Goal: Task Accomplishment & Management: Complete application form

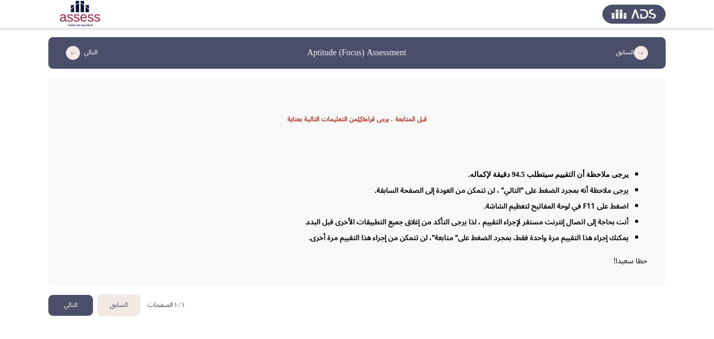
click at [74, 304] on button "التالي" at bounding box center [70, 305] width 45 height 21
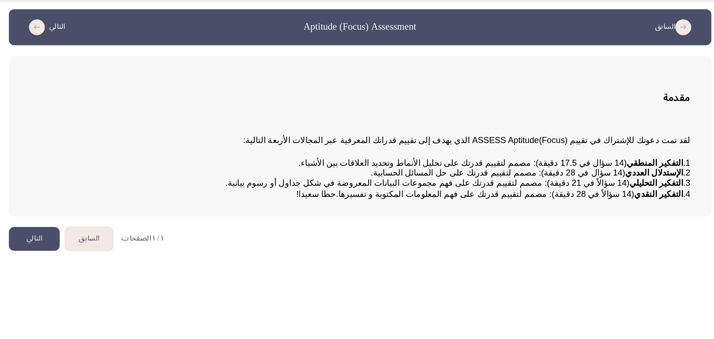
click at [67, 250] on button "التالي" at bounding box center [70, 239] width 45 height 21
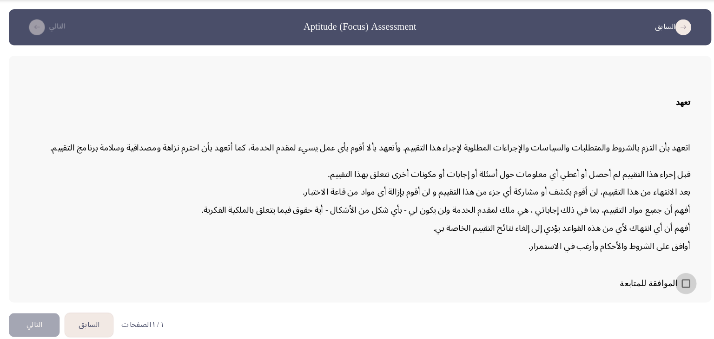
click at [641, 279] on span at bounding box center [643, 278] width 7 height 7
click at [643, 282] on input "الموافقة للمتابعة" at bounding box center [643, 282] width 0 height 0
checkbox input "true"
click at [80, 298] on html "السابق Aptitude (Focus) Assessment التالي تعهد اتعهد بأن التزم بالشروط والمتطلب…" at bounding box center [357, 167] width 714 height 335
click at [76, 306] on button "التالي" at bounding box center [70, 314] width 45 height 21
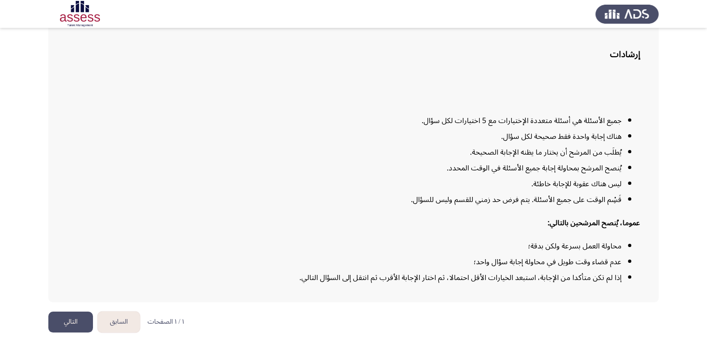
scroll to position [57, 0]
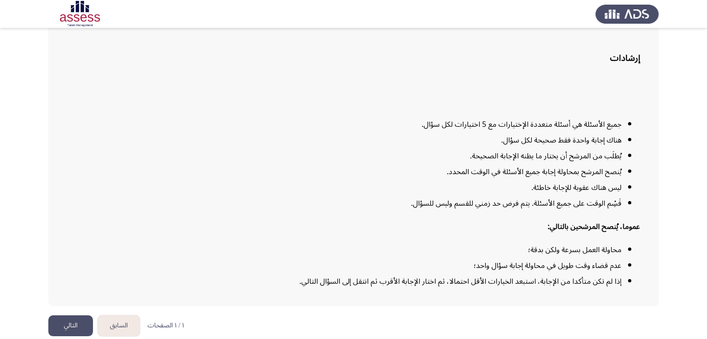
click at [69, 319] on button "التالي" at bounding box center [70, 326] width 45 height 21
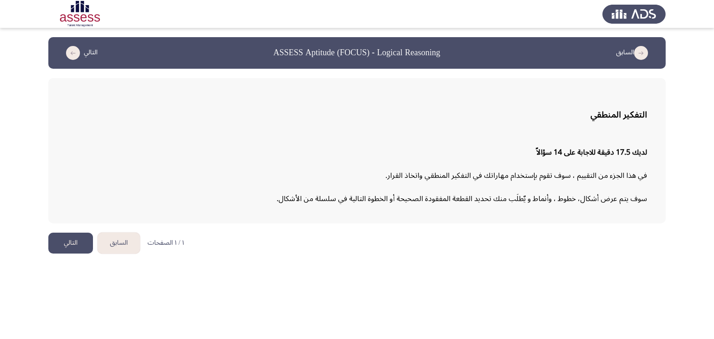
click at [74, 241] on button "التالي" at bounding box center [70, 243] width 45 height 21
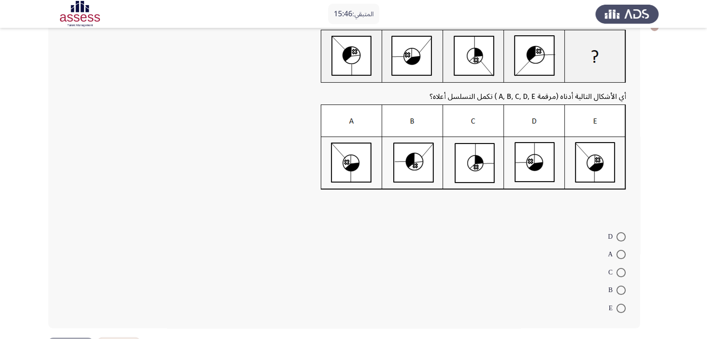
scroll to position [46, 0]
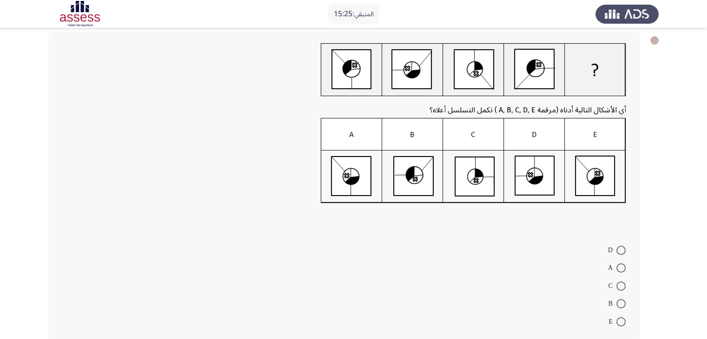
click at [622, 303] on span at bounding box center [620, 303] width 9 height 9
click at [622, 303] on input "B" at bounding box center [620, 303] width 9 height 9
radio input "true"
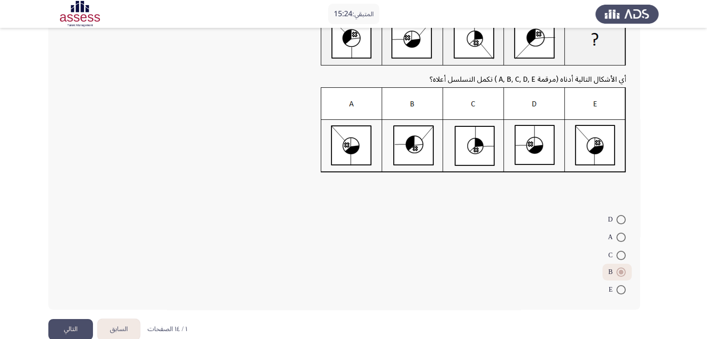
scroll to position [93, 0]
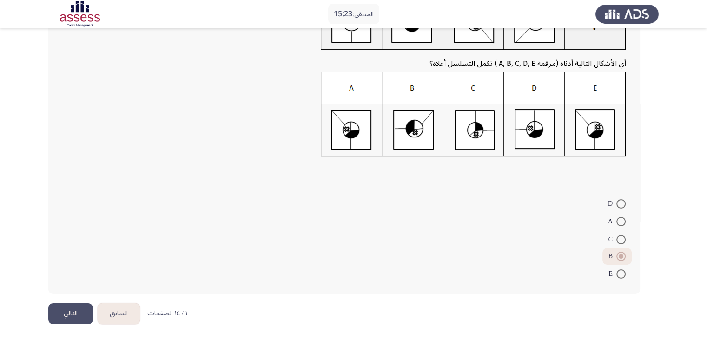
click at [77, 316] on button "التالي" at bounding box center [70, 314] width 45 height 21
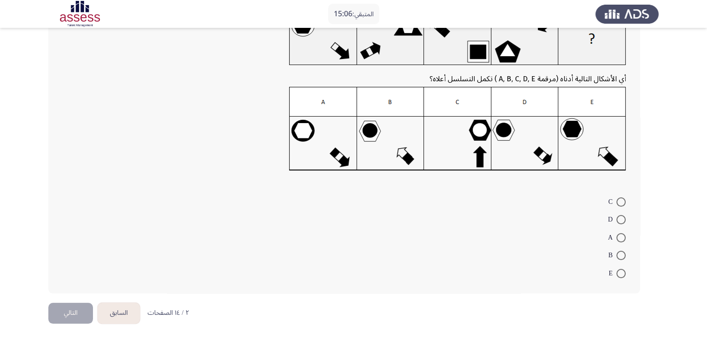
scroll to position [32, 0]
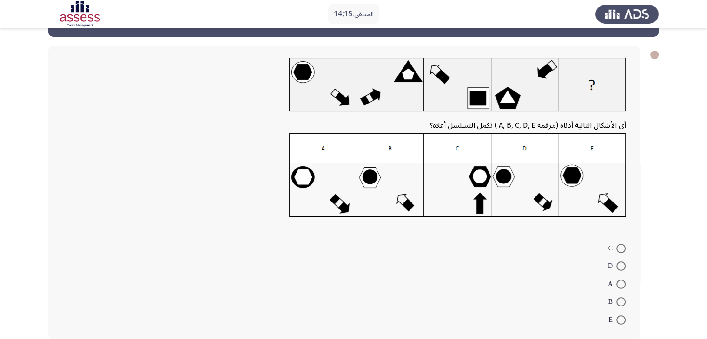
drag, startPoint x: 625, startPoint y: 301, endPoint x: 630, endPoint y: 301, distance: 5.1
click at [626, 301] on mat-radio-button "B" at bounding box center [616, 302] width 29 height 18
click at [623, 301] on span at bounding box center [620, 302] width 9 height 9
click at [623, 301] on input "B" at bounding box center [620, 302] width 9 height 9
radio input "true"
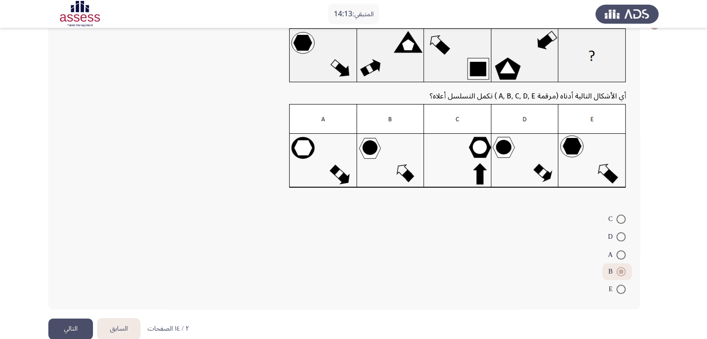
scroll to position [78, 0]
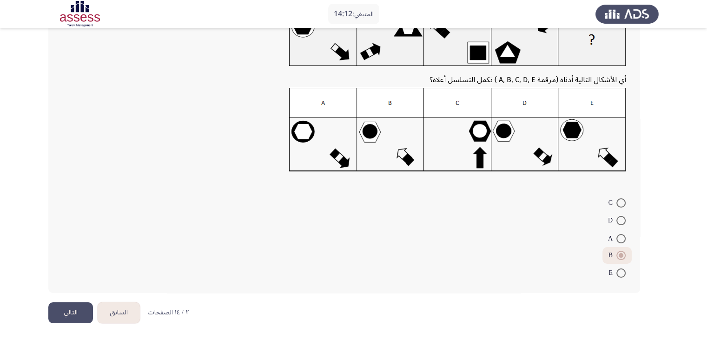
click at [70, 304] on button "التالي" at bounding box center [70, 313] width 45 height 21
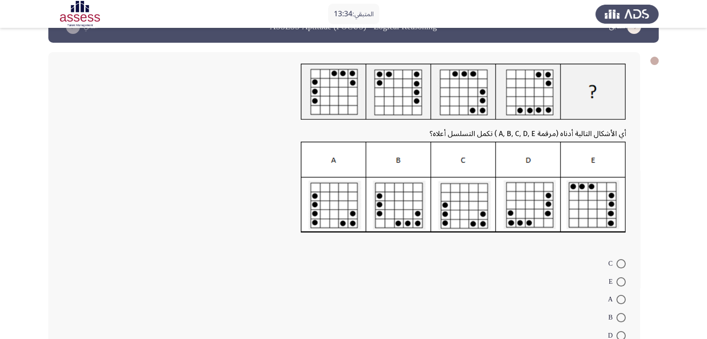
scroll to position [46, 0]
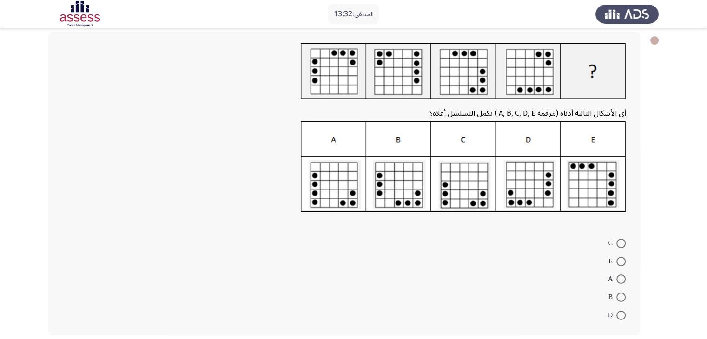
click at [620, 265] on span at bounding box center [620, 261] width 9 height 9
click at [620, 265] on input "E" at bounding box center [620, 261] width 9 height 9
radio input "true"
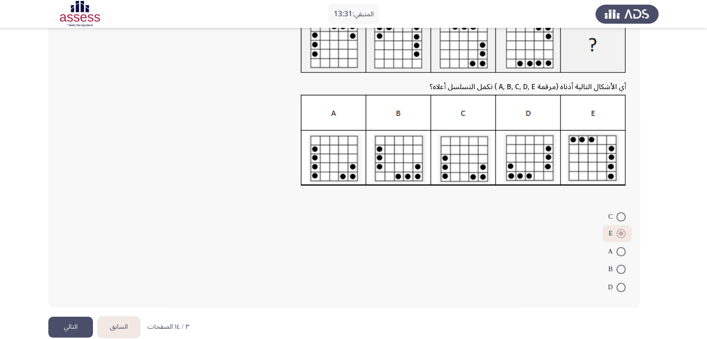
scroll to position [87, 0]
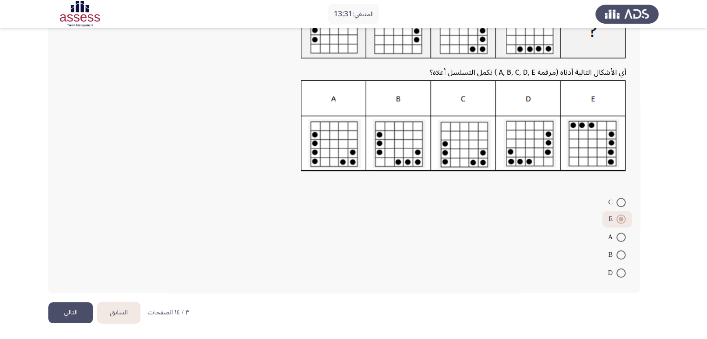
click at [74, 306] on button "التالي" at bounding box center [70, 313] width 45 height 21
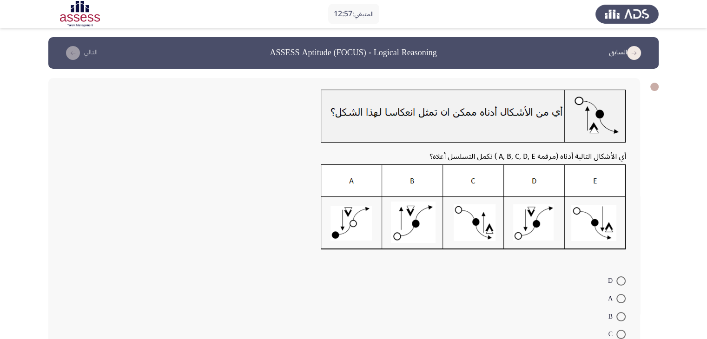
drag, startPoint x: 622, startPoint y: 282, endPoint x: 627, endPoint y: 278, distance: 6.1
click at [626, 279] on mat-radio-button "D" at bounding box center [617, 280] width 30 height 18
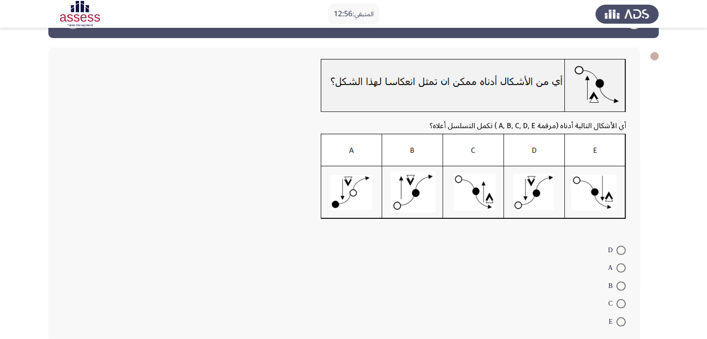
scroll to position [46, 0]
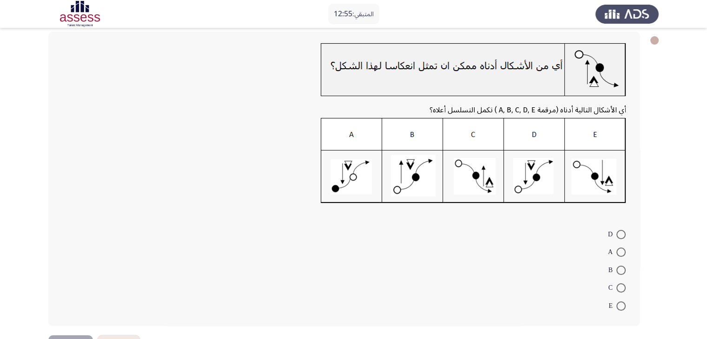
click at [619, 233] on span at bounding box center [620, 234] width 9 height 9
click at [619, 233] on input "D" at bounding box center [620, 234] width 9 height 9
radio input "true"
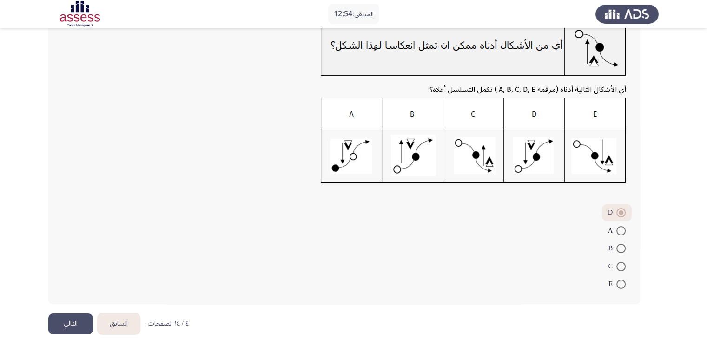
scroll to position [78, 0]
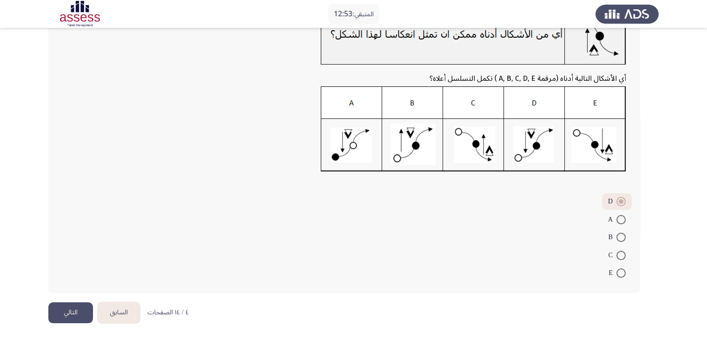
click at [58, 315] on button "التالي" at bounding box center [70, 313] width 45 height 21
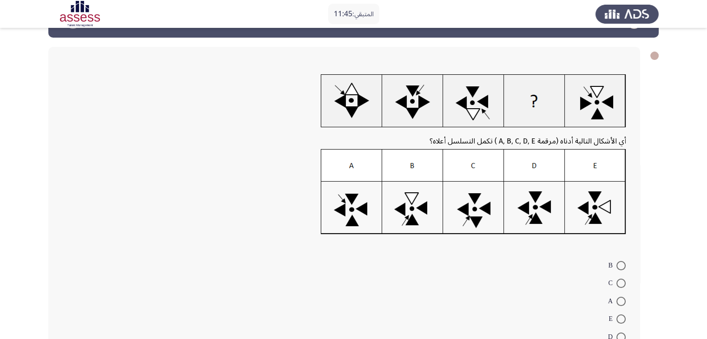
scroll to position [46, 0]
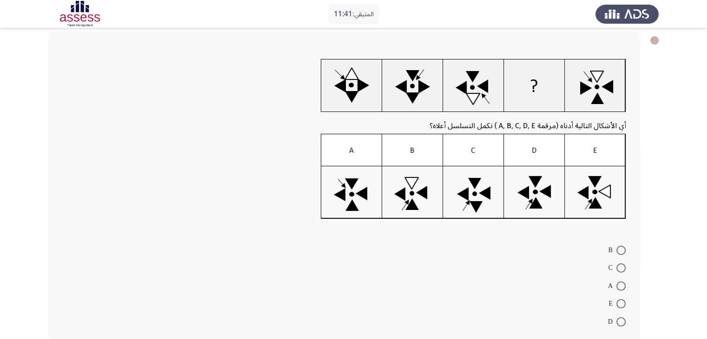
click at [624, 303] on span at bounding box center [620, 303] width 9 height 9
click at [624, 303] on input "E" at bounding box center [620, 303] width 9 height 9
radio input "true"
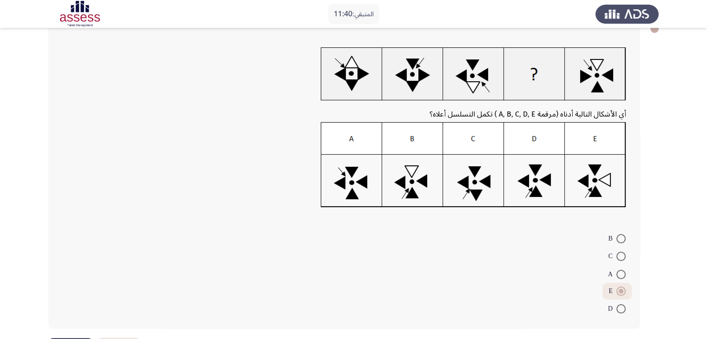
scroll to position [93, 0]
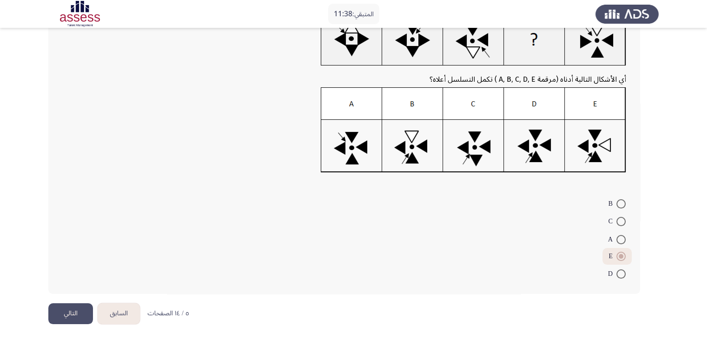
click at [73, 311] on button "التالي" at bounding box center [70, 314] width 45 height 21
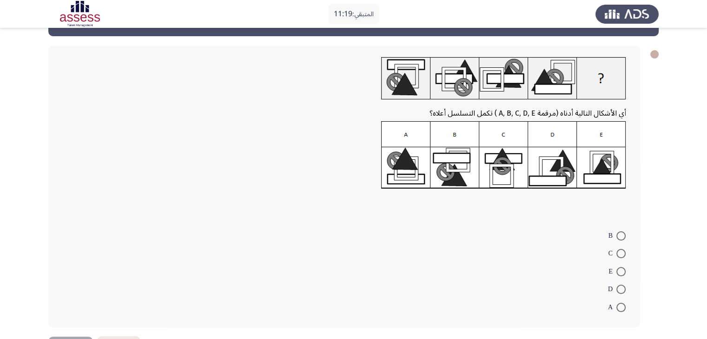
scroll to position [46, 0]
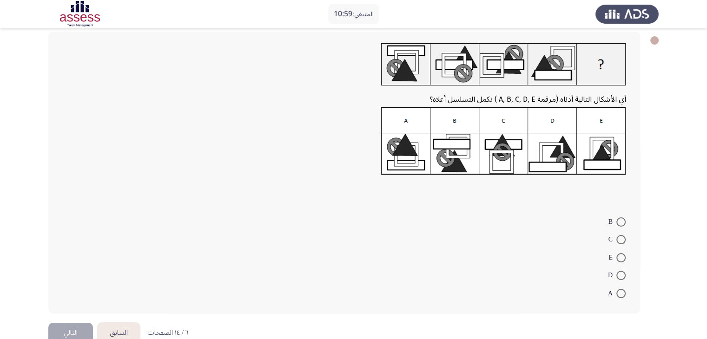
click at [621, 291] on span at bounding box center [620, 293] width 9 height 9
click at [621, 291] on input "A" at bounding box center [620, 293] width 9 height 9
radio input "true"
click at [73, 331] on button "التالي" at bounding box center [70, 332] width 45 height 21
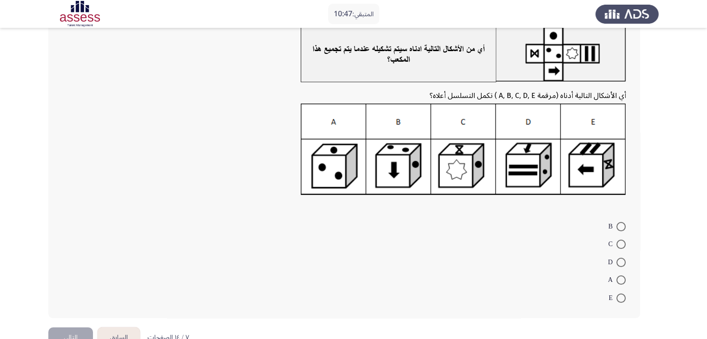
scroll to position [42, 0]
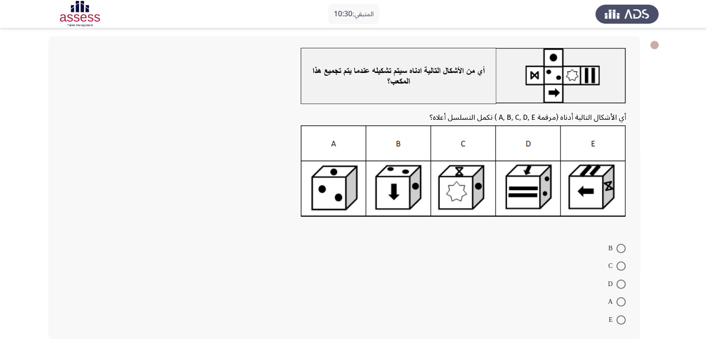
click at [624, 319] on span at bounding box center [620, 320] width 9 height 9
click at [624, 319] on input "E" at bounding box center [620, 320] width 9 height 9
radio input "true"
click at [624, 265] on span at bounding box center [620, 266] width 9 height 9
click at [624, 265] on input "C" at bounding box center [620, 266] width 9 height 9
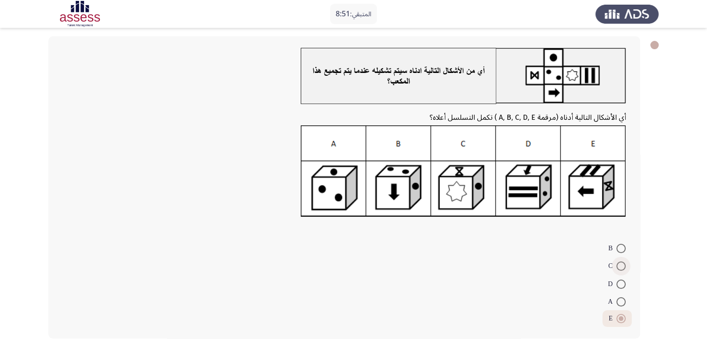
radio input "true"
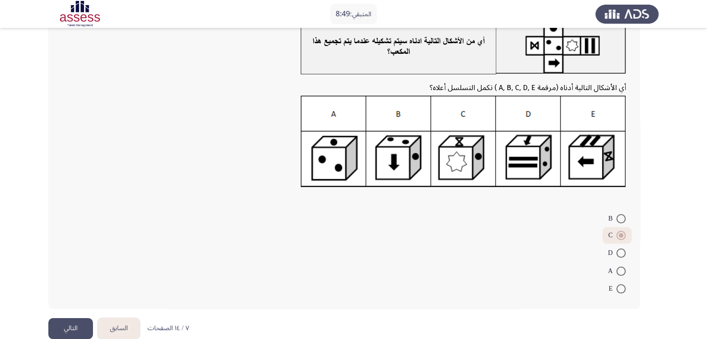
scroll to position [87, 0]
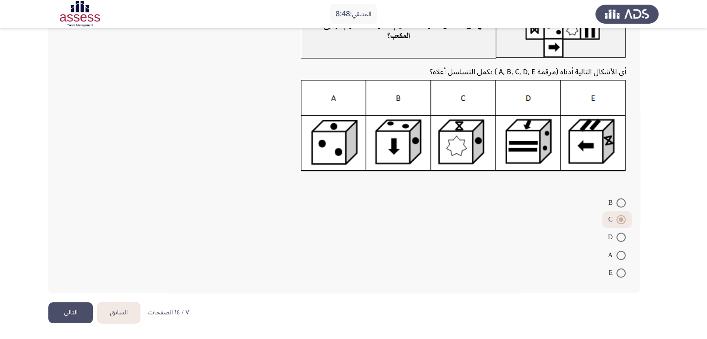
click at [60, 316] on button "التالي" at bounding box center [70, 313] width 45 height 21
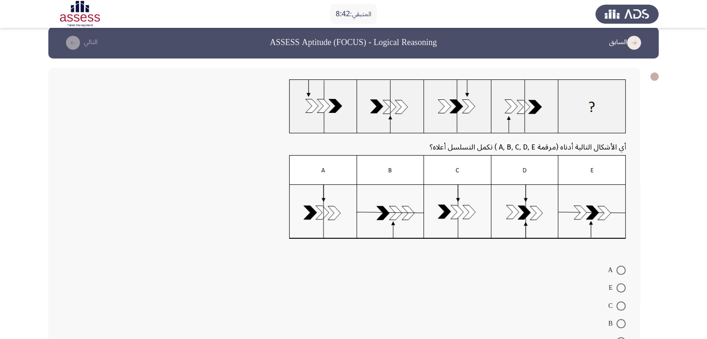
scroll to position [0, 0]
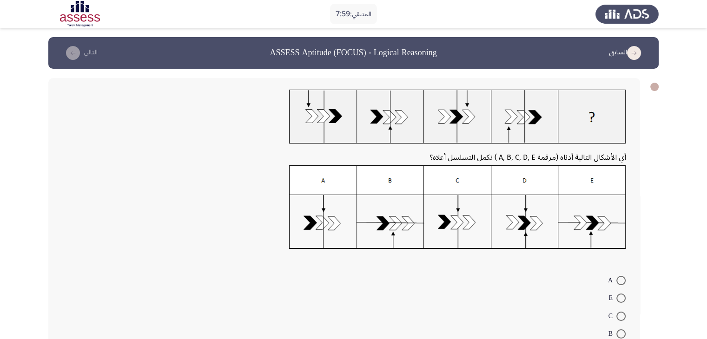
drag, startPoint x: 623, startPoint y: 318, endPoint x: 615, endPoint y: 318, distance: 8.4
click at [625, 318] on span at bounding box center [620, 316] width 9 height 9
click at [625, 318] on input "C" at bounding box center [620, 316] width 9 height 9
radio input "true"
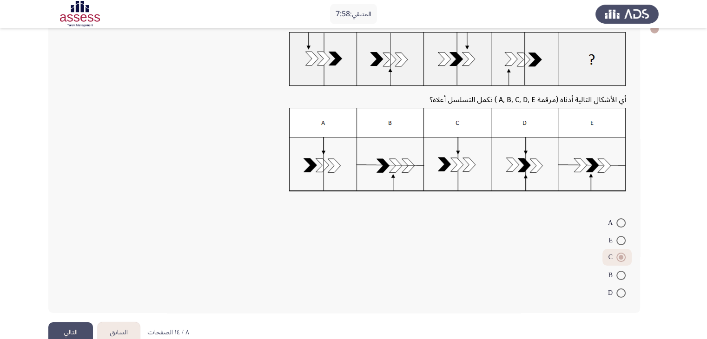
scroll to position [78, 0]
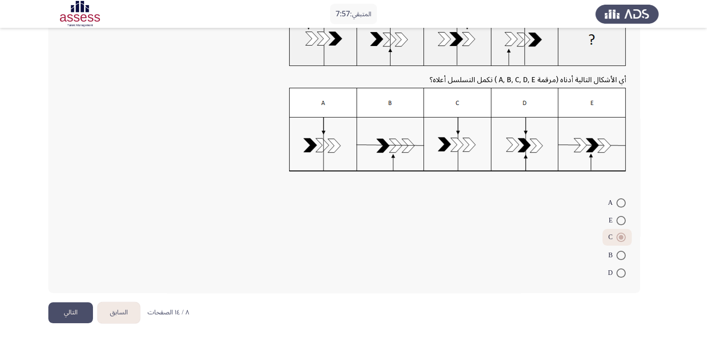
click at [84, 311] on button "التالي" at bounding box center [70, 313] width 45 height 21
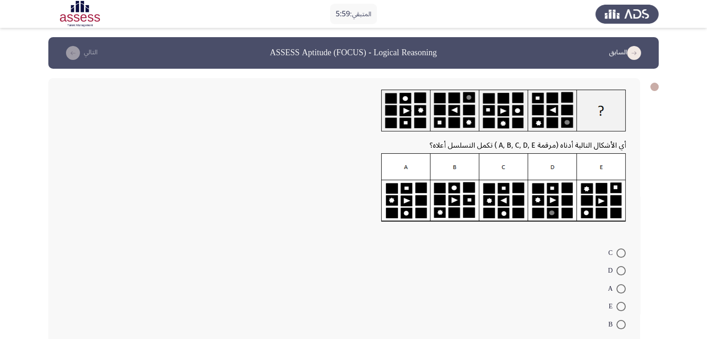
drag, startPoint x: 622, startPoint y: 287, endPoint x: 635, endPoint y: 282, distance: 13.4
click at [629, 284] on mat-radio-button "A" at bounding box center [617, 288] width 30 height 18
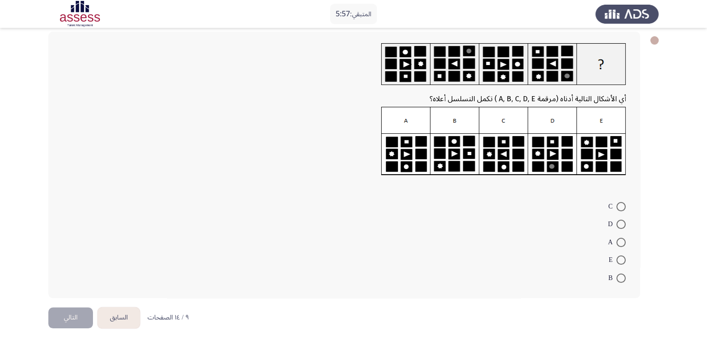
click at [621, 244] on span at bounding box center [620, 242] width 9 height 9
click at [621, 244] on input "A" at bounding box center [620, 242] width 9 height 9
radio input "true"
click at [57, 309] on button "التالي" at bounding box center [70, 316] width 45 height 21
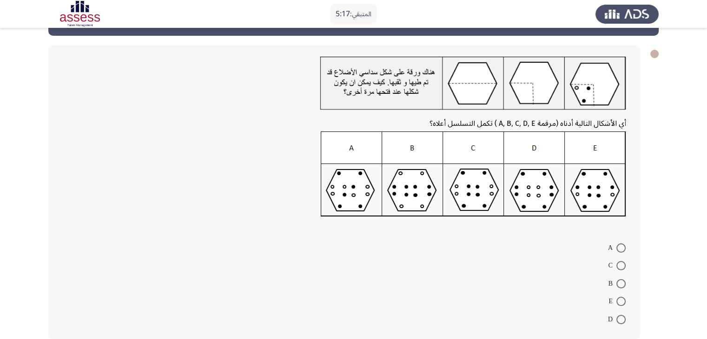
scroll to position [33, 0]
click at [626, 264] on mat-radio-button "C" at bounding box center [616, 266] width 29 height 18
click at [621, 266] on span at bounding box center [620, 266] width 9 height 9
click at [621, 266] on input "C" at bounding box center [620, 266] width 9 height 9
radio input "true"
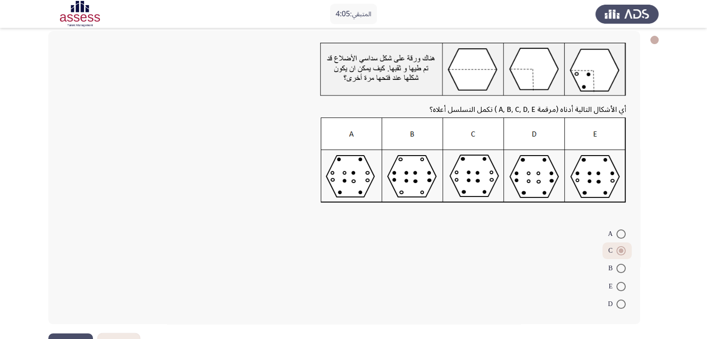
scroll to position [32, 0]
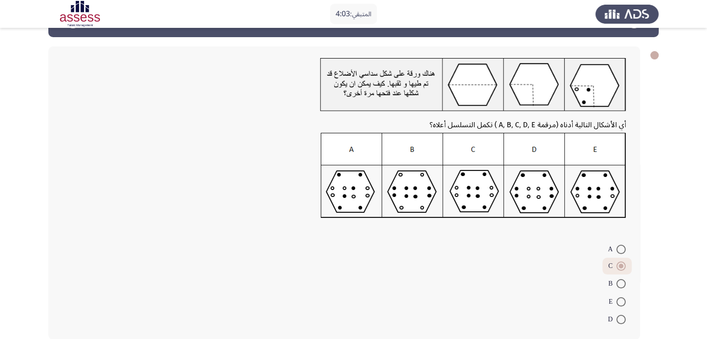
click at [622, 305] on span at bounding box center [620, 302] width 9 height 9
click at [622, 305] on input "E" at bounding box center [620, 302] width 9 height 9
radio input "true"
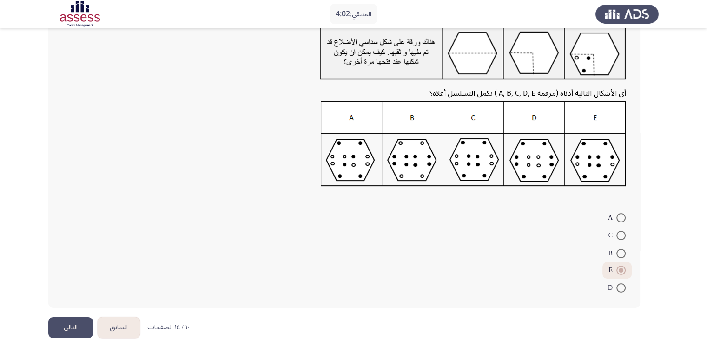
scroll to position [78, 0]
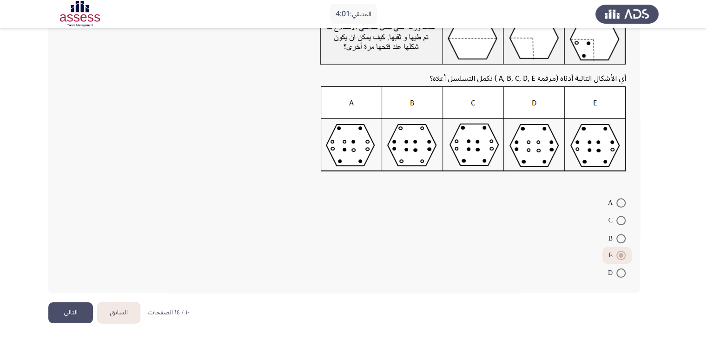
click at [69, 315] on button "التالي" at bounding box center [70, 313] width 45 height 21
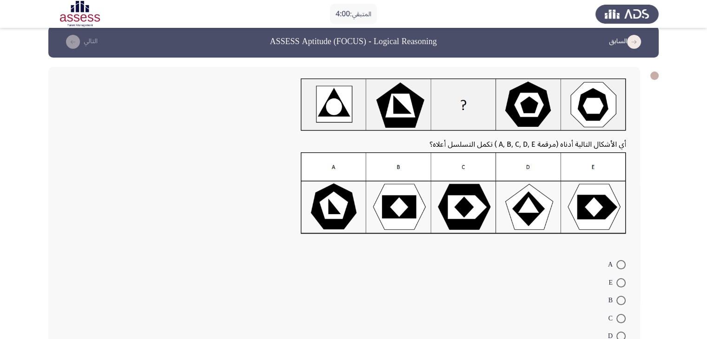
scroll to position [46, 0]
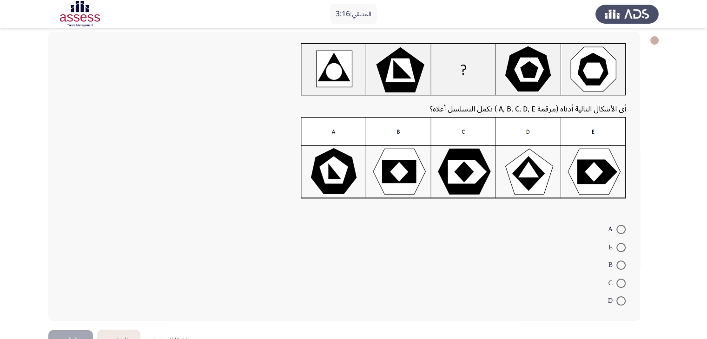
click at [625, 304] on span at bounding box center [620, 301] width 9 height 9
click at [625, 304] on input "D" at bounding box center [620, 301] width 9 height 9
radio input "true"
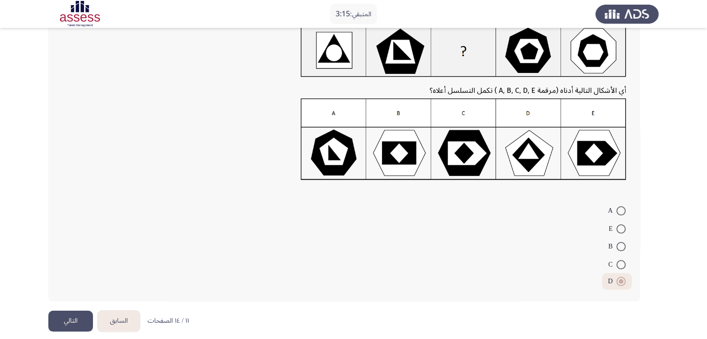
scroll to position [73, 0]
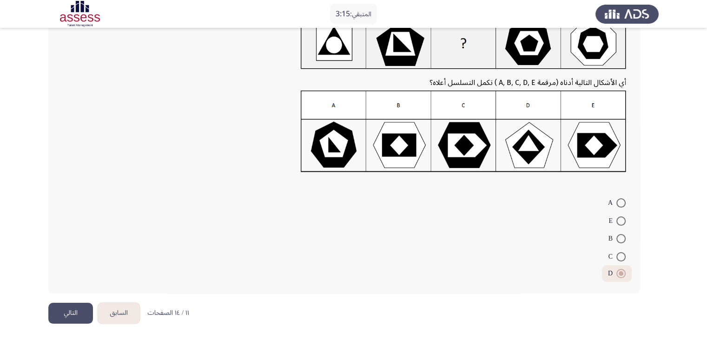
click at [77, 313] on button "التالي" at bounding box center [70, 313] width 45 height 21
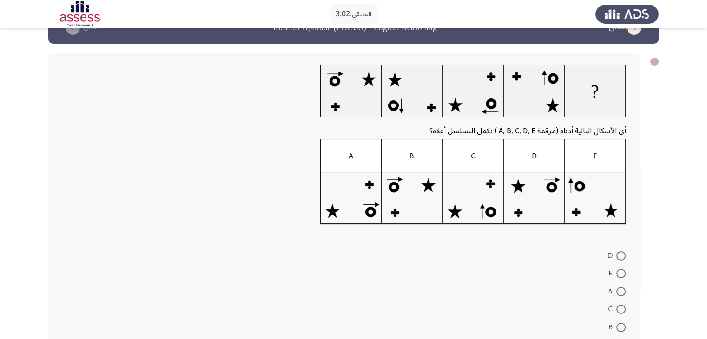
scroll to position [46, 0]
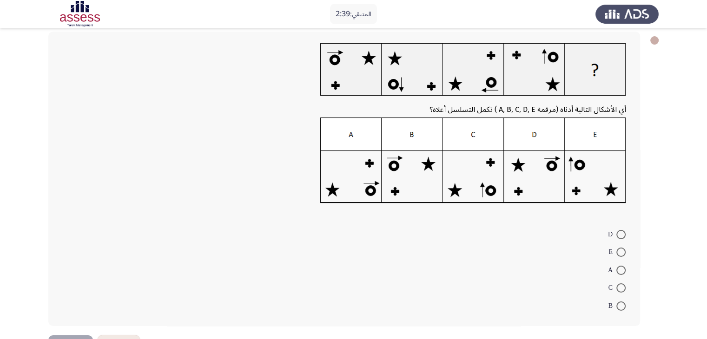
click at [620, 235] on span at bounding box center [620, 234] width 9 height 9
click at [620, 235] on input "D" at bounding box center [620, 234] width 9 height 9
radio input "true"
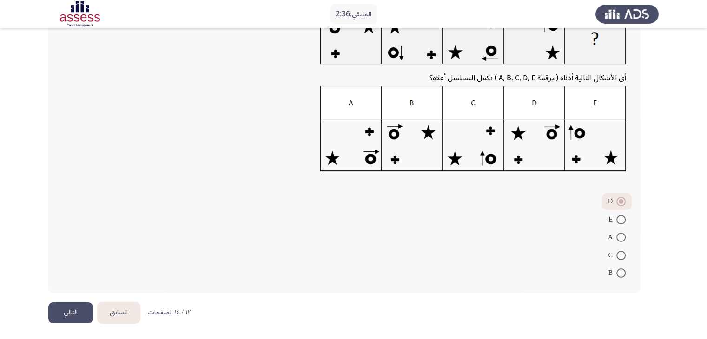
click at [67, 315] on button "التالي" at bounding box center [70, 313] width 45 height 21
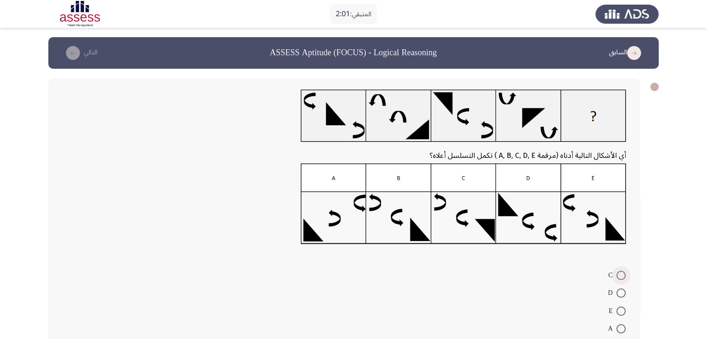
drag, startPoint x: 623, startPoint y: 275, endPoint x: 589, endPoint y: 273, distance: 33.5
click at [624, 275] on span at bounding box center [620, 275] width 9 height 9
click at [624, 275] on input "C" at bounding box center [620, 275] width 9 height 9
radio input "true"
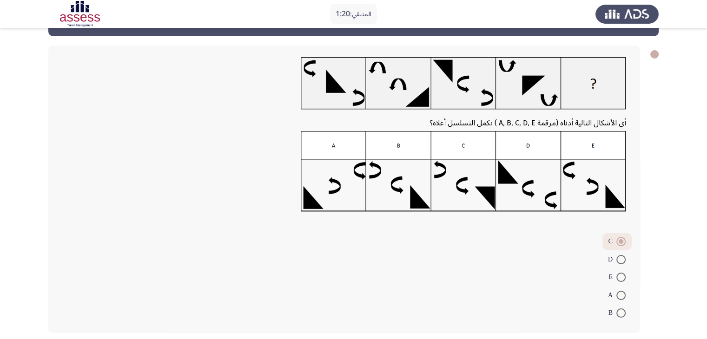
scroll to position [46, 0]
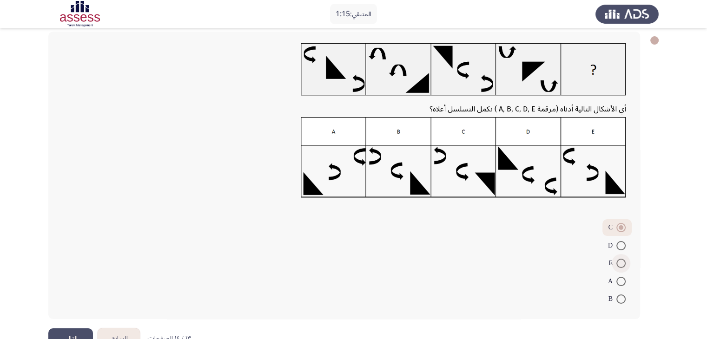
click at [617, 263] on span at bounding box center [620, 263] width 9 height 9
click at [617, 263] on input "E" at bounding box center [620, 263] width 9 height 9
radio input "true"
click at [75, 333] on button "التالي" at bounding box center [70, 339] width 45 height 21
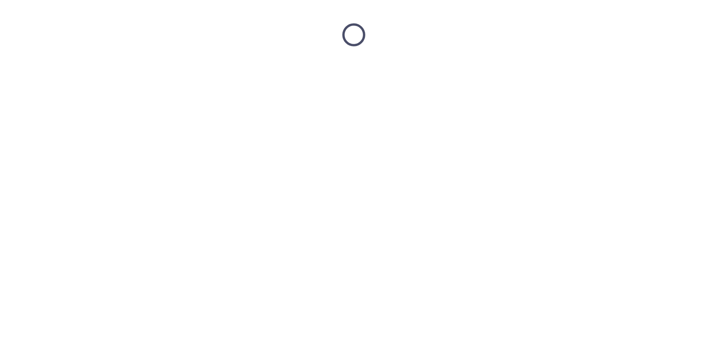
scroll to position [0, 0]
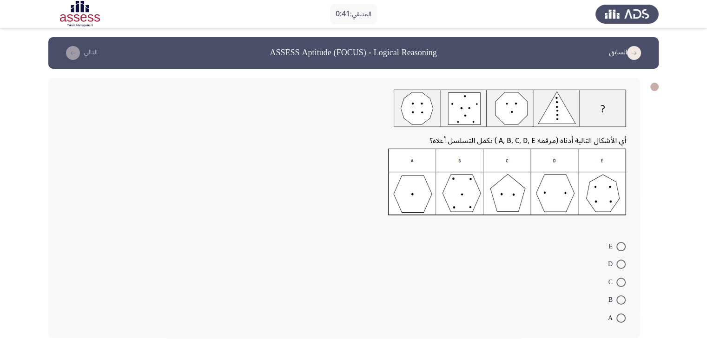
click at [622, 277] on label "C" at bounding box center [617, 282] width 17 height 11
click at [622, 278] on input "C" at bounding box center [620, 282] width 9 height 9
radio input "true"
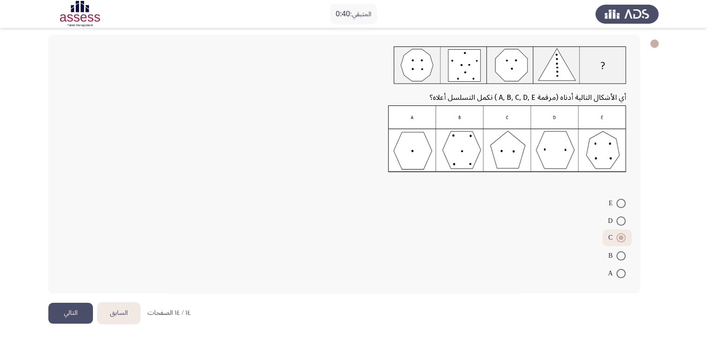
scroll to position [44, 0]
click at [69, 317] on button "التالي" at bounding box center [70, 313] width 45 height 21
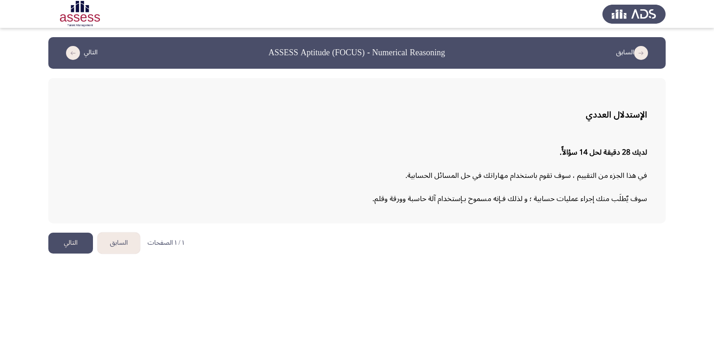
click at [74, 244] on button "التالي" at bounding box center [70, 243] width 45 height 21
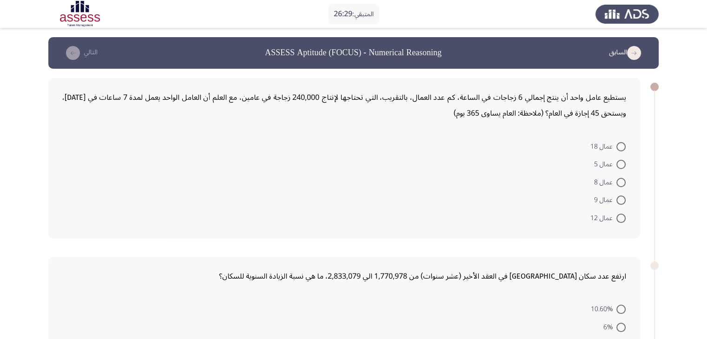
click at [622, 200] on span at bounding box center [620, 200] width 9 height 9
click at [622, 200] on input "عمال 9" at bounding box center [620, 200] width 9 height 9
radio input "true"
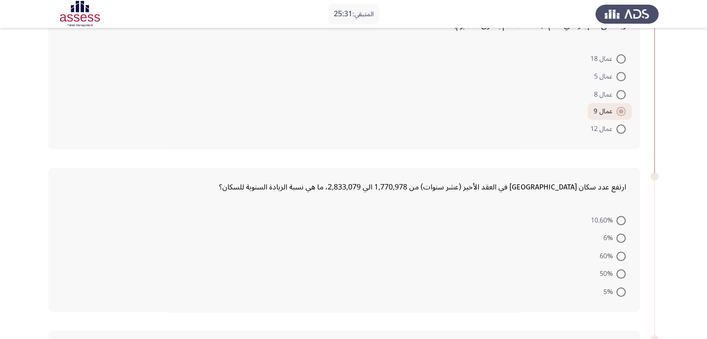
scroll to position [89, 0]
click at [620, 219] on span at bounding box center [620, 219] width 9 height 9
click at [620, 219] on input "10.60%" at bounding box center [620, 219] width 9 height 9
radio input "true"
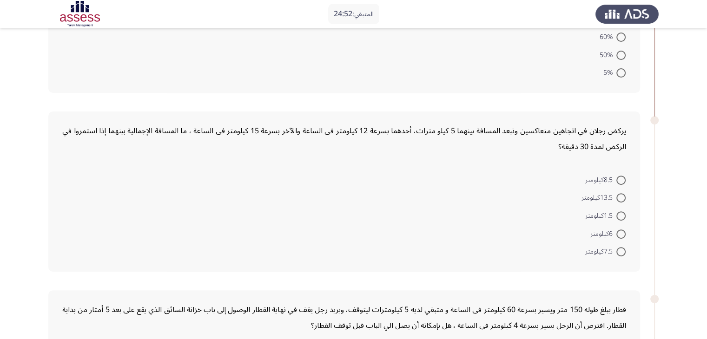
scroll to position [322, 0]
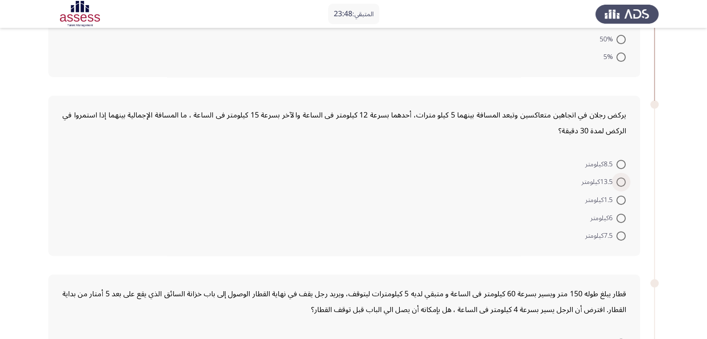
click at [622, 178] on span at bounding box center [620, 182] width 9 height 9
click at [622, 178] on input "13.5كيلومتر" at bounding box center [620, 182] width 9 height 9
radio input "true"
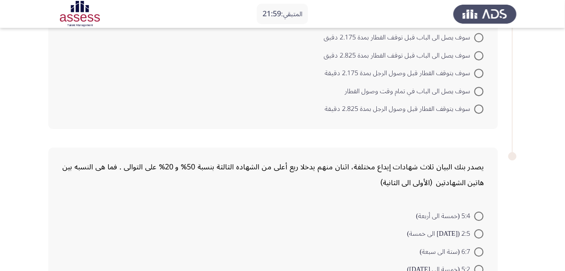
scroll to position [605, 0]
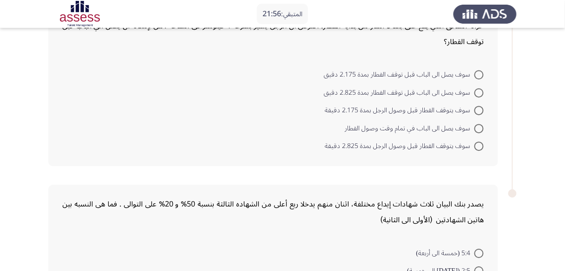
click at [478, 106] on span at bounding box center [479, 110] width 9 height 9
click at [478, 106] on input "سوف يتوقف القطار قبل وصول الرجل بمدة 2.175 دقيقة" at bounding box center [479, 110] width 9 height 9
radio input "true"
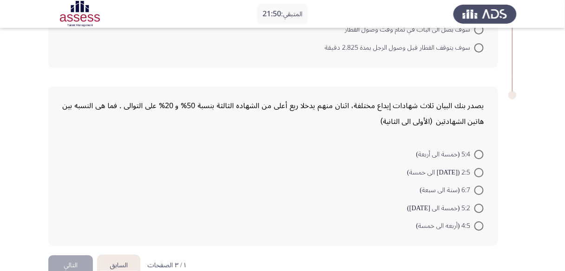
scroll to position [715, 0]
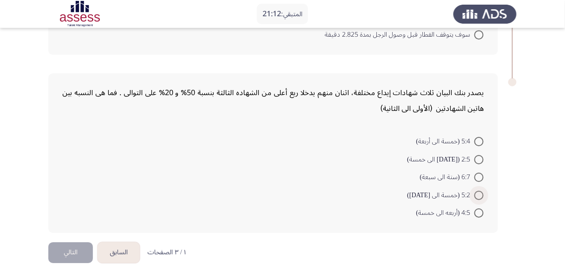
click at [480, 191] on span at bounding box center [479, 195] width 9 height 9
click at [480, 191] on input "5:2 (خمسة الى [DATE])" at bounding box center [479, 195] width 9 height 9
radio input "true"
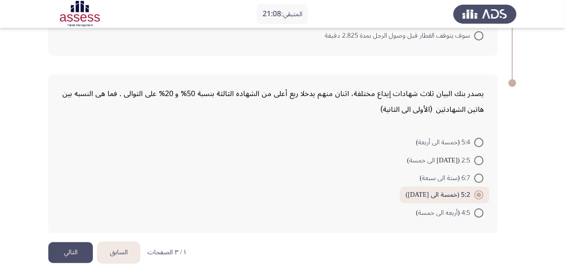
click at [446, 155] on span "2:5 ([DATE] الى خمسة)" at bounding box center [441, 160] width 67 height 11
click at [475, 156] on input "2:5 ([DATE] الى خمسة)" at bounding box center [479, 160] width 9 height 9
radio input "true"
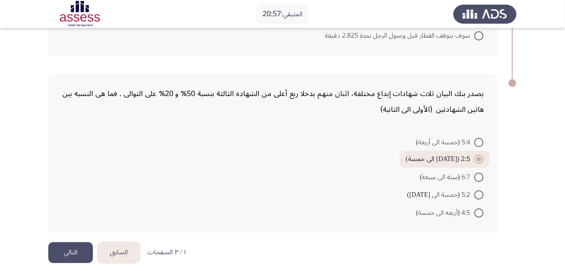
click at [484, 136] on mat-radio-button "5:4 (خمسة الى أربعة)" at bounding box center [449, 142] width 79 height 18
click at [477, 138] on span at bounding box center [479, 142] width 9 height 9
click at [477, 138] on input "5:4 (خمسة الى أربعة)" at bounding box center [479, 142] width 9 height 9
radio input "true"
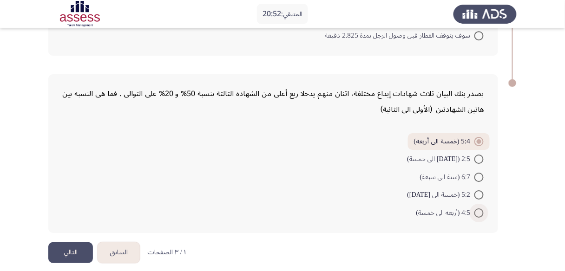
click at [482, 209] on span at bounding box center [479, 213] width 9 height 9
click at [482, 209] on input "4:5 (أربعه الى خمسة)" at bounding box center [479, 213] width 9 height 9
radio input "true"
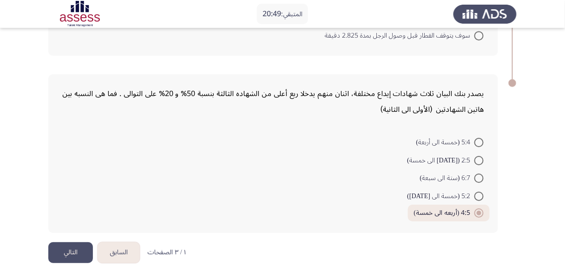
click at [483, 138] on span at bounding box center [479, 142] width 9 height 9
click at [483, 138] on input "5:4 (خمسة الى أربعة)" at bounding box center [479, 142] width 9 height 9
radio input "true"
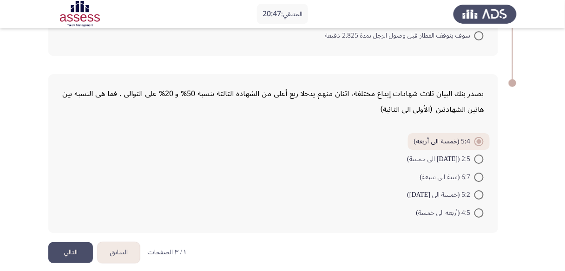
click at [84, 243] on button "التالي" at bounding box center [70, 253] width 45 height 21
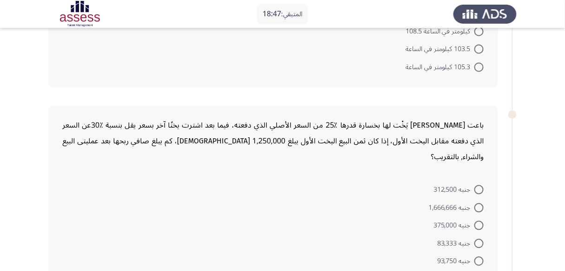
scroll to position [74, 0]
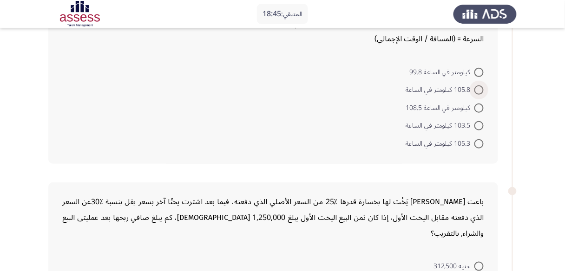
drag, startPoint x: 482, startPoint y: 88, endPoint x: 449, endPoint y: 122, distance: 47.0
click at [483, 88] on span at bounding box center [479, 90] width 9 height 9
click at [483, 88] on input "105.8 كيلومتر في الساعة" at bounding box center [479, 90] width 9 height 9
radio input "true"
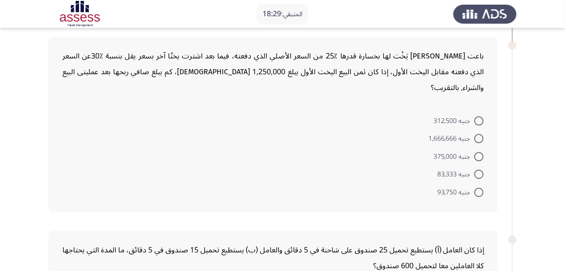
scroll to position [223, 0]
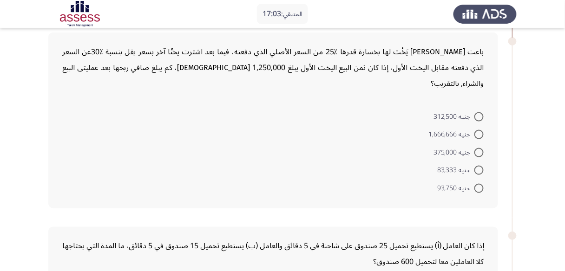
click at [453, 161] on mat-radio-button "جنيه 83,333" at bounding box center [460, 170] width 59 height 18
click at [447, 165] on span "جنيه 83,333" at bounding box center [455, 170] width 37 height 11
click at [475, 166] on input "جنيه 83,333" at bounding box center [479, 170] width 9 height 9
radio input "true"
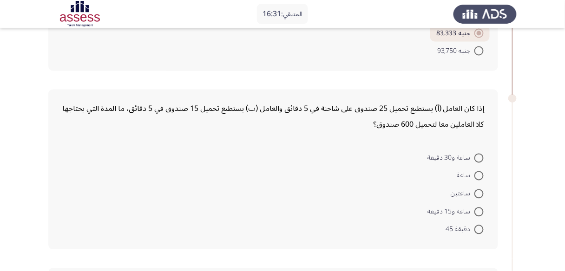
scroll to position [372, 0]
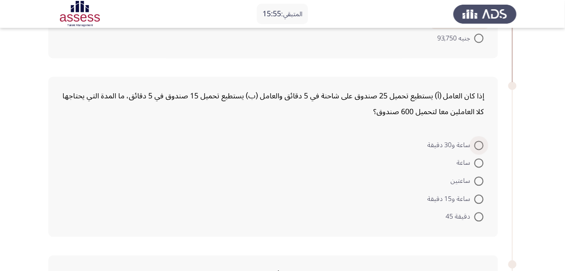
click at [481, 141] on span at bounding box center [479, 145] width 9 height 9
click at [481, 141] on input "ساعة و30 دقيقة" at bounding box center [479, 145] width 9 height 9
radio input "true"
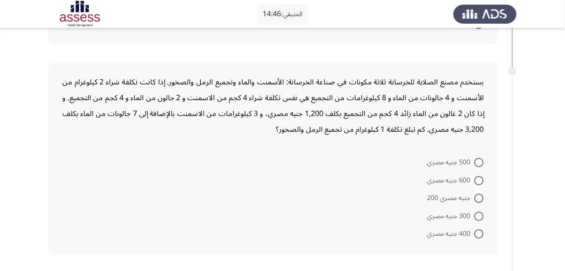
scroll to position [577, 0]
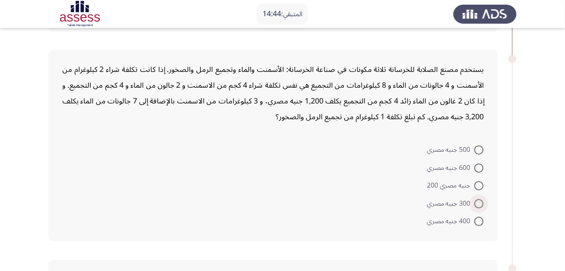
click at [481, 199] on span at bounding box center [479, 203] width 9 height 9
click at [481, 199] on input "300 جنيه مصري" at bounding box center [479, 203] width 9 height 9
radio input "true"
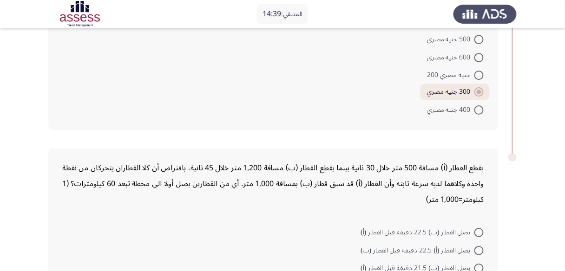
scroll to position [762, 0]
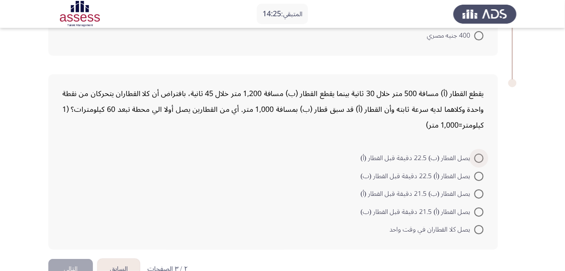
click at [482, 154] on span at bounding box center [479, 158] width 9 height 9
click at [482, 154] on input "يصل القطار (ب) 22.5 دقيقة قبل القطار (أ)" at bounding box center [479, 158] width 9 height 9
radio input "true"
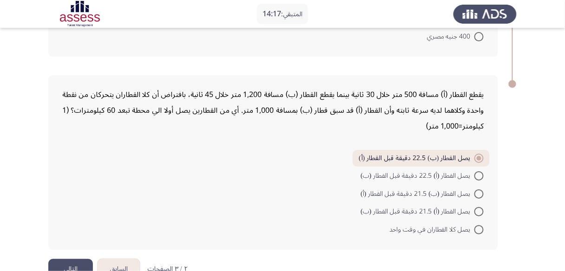
click at [63, 259] on button "التالي" at bounding box center [70, 269] width 45 height 21
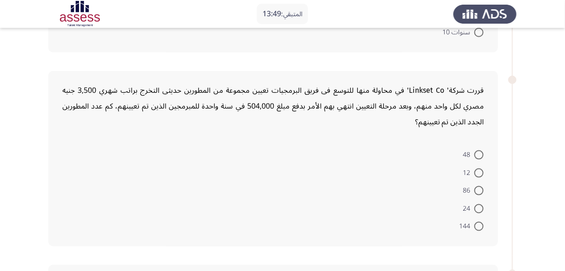
scroll to position [37, 0]
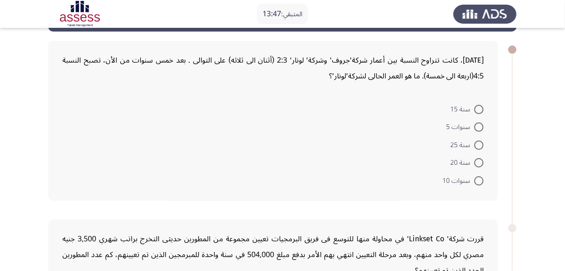
click at [475, 177] on span at bounding box center [479, 181] width 9 height 9
click at [475, 177] on input "سنوات 10" at bounding box center [479, 181] width 9 height 9
radio input "true"
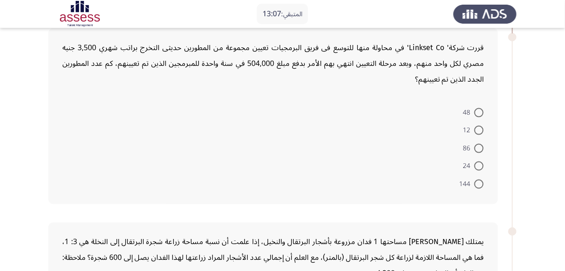
scroll to position [223, 0]
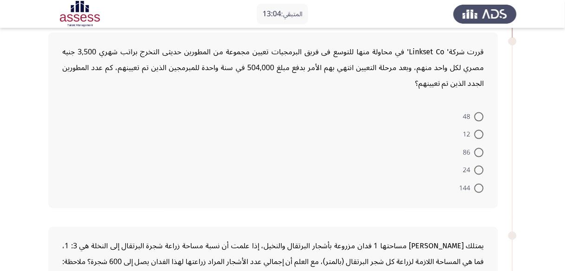
click at [470, 131] on span "12" at bounding box center [468, 134] width 11 height 11
click at [475, 131] on input "12" at bounding box center [479, 134] width 9 height 9
radio input "true"
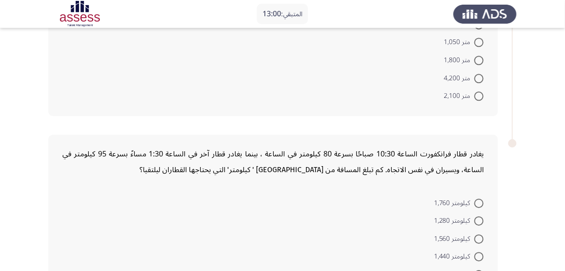
scroll to position [409, 0]
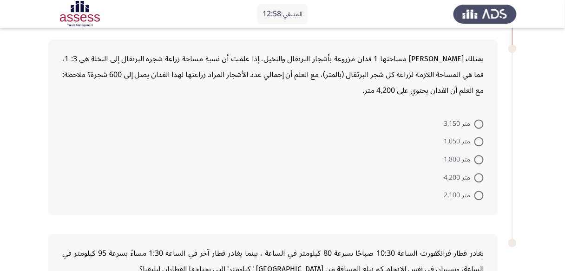
click at [476, 120] on span at bounding box center [479, 124] width 9 height 9
click at [476, 120] on input "متر 3,150" at bounding box center [479, 124] width 9 height 9
radio input "true"
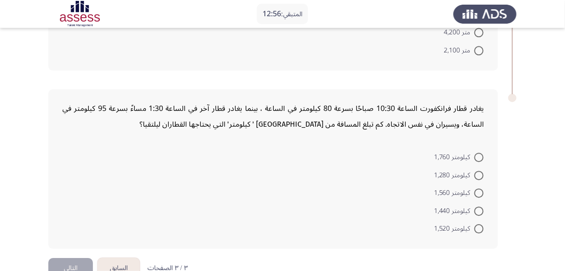
scroll to position [570, 0]
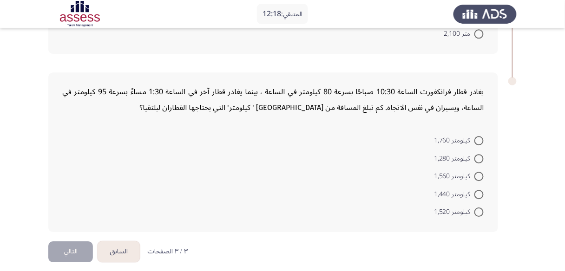
click at [481, 208] on span at bounding box center [479, 212] width 9 height 9
click at [481, 208] on input "كيلومتر 1,520" at bounding box center [479, 212] width 9 height 9
radio input "true"
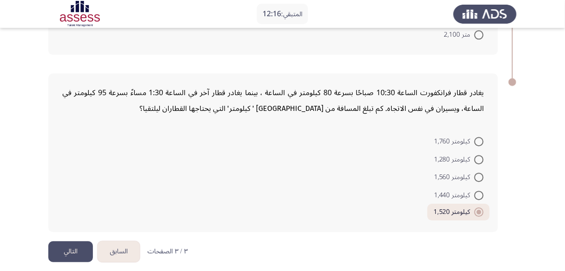
click at [64, 245] on button "التالي" at bounding box center [70, 252] width 45 height 21
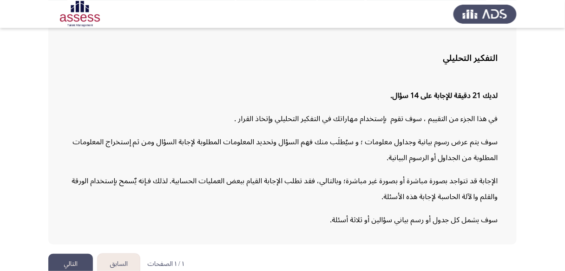
scroll to position [67, 0]
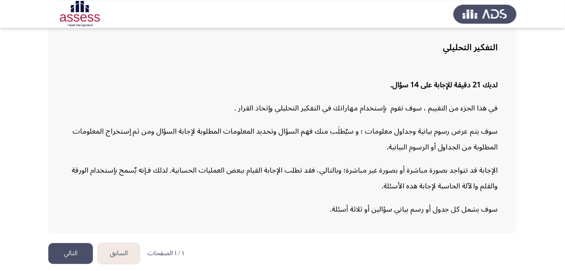
drag, startPoint x: 328, startPoint y: 170, endPoint x: 259, endPoint y: 75, distance: 116.9
click at [73, 250] on button "التالي" at bounding box center [70, 254] width 45 height 21
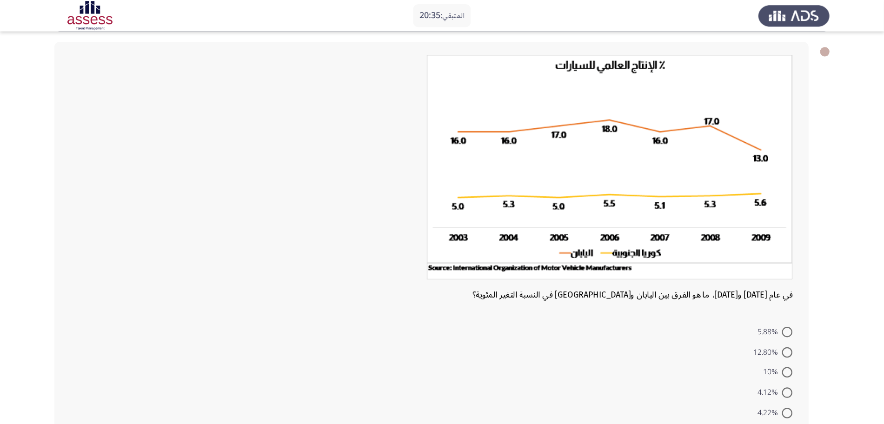
scroll to position [41, 0]
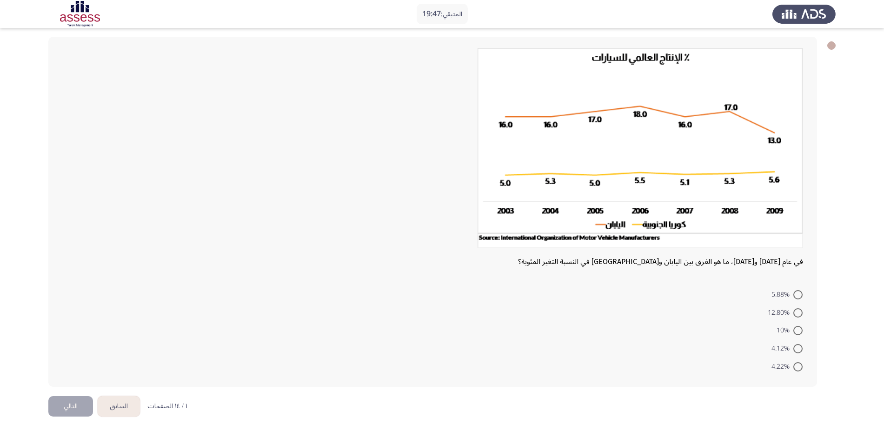
click at [714, 312] on span at bounding box center [797, 312] width 9 height 9
click at [714, 312] on input "12.80%" at bounding box center [797, 312] width 9 height 9
radio input "true"
click at [61, 339] on button "التالي" at bounding box center [70, 405] width 45 height 21
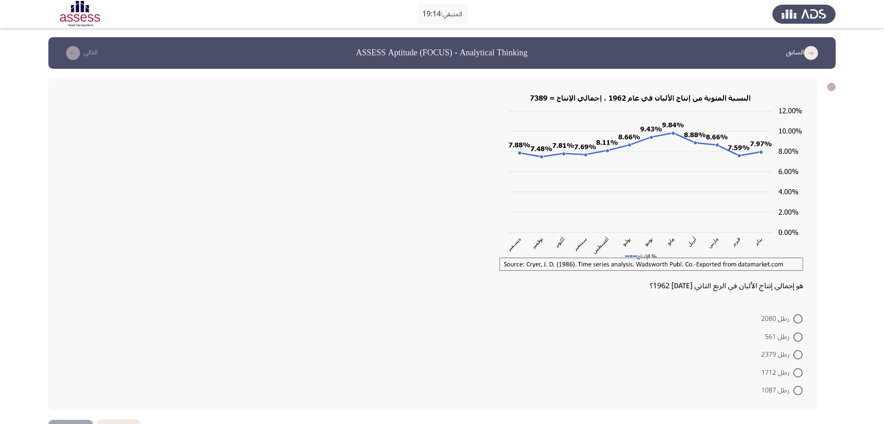
click at [714, 319] on span "رطل 2080" at bounding box center [777, 318] width 32 height 11
click at [714, 319] on input "رطل 2080" at bounding box center [797, 318] width 9 height 9
radio input "true"
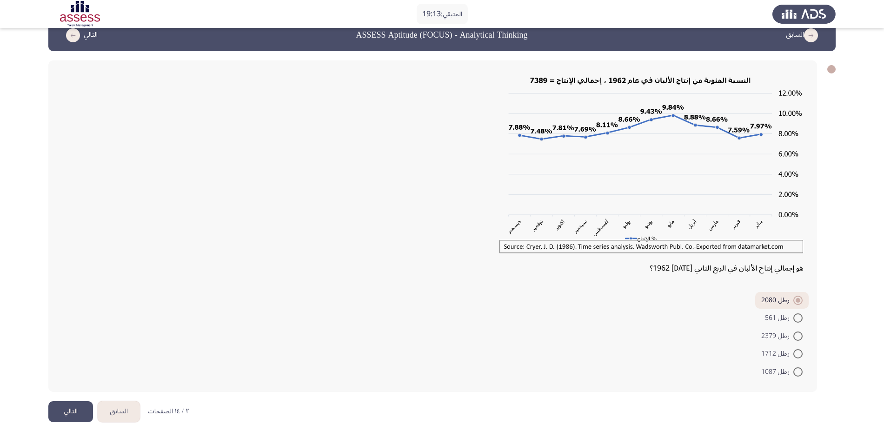
scroll to position [32, 0]
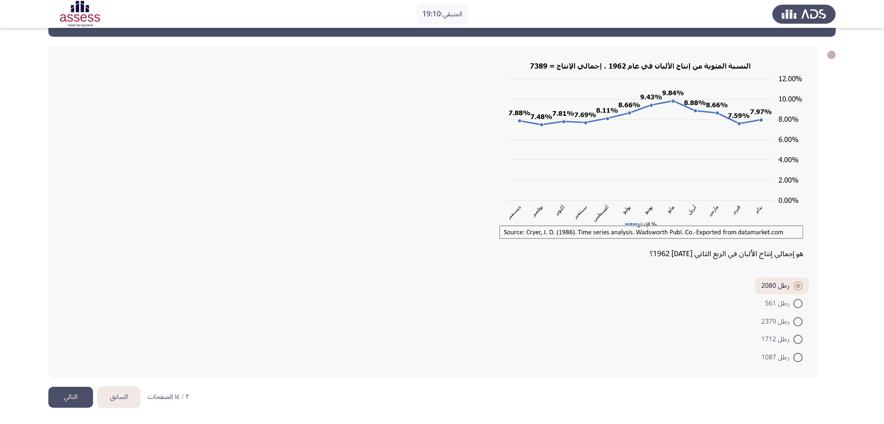
click at [76, 339] on button "التالي" at bounding box center [70, 397] width 45 height 21
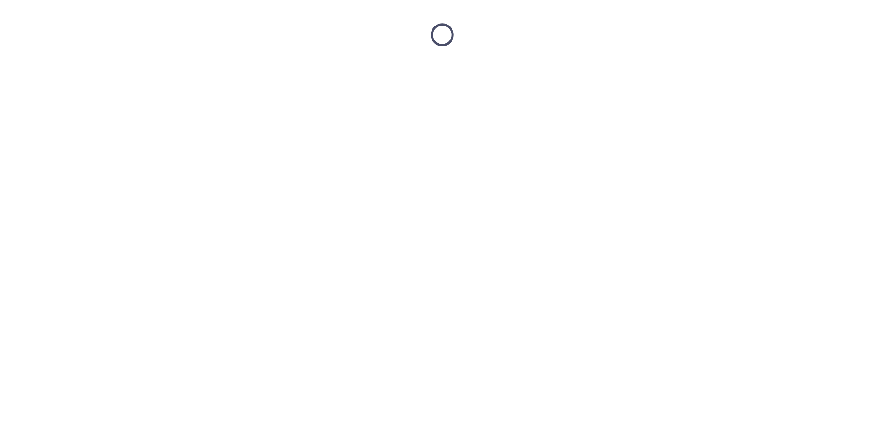
scroll to position [0, 0]
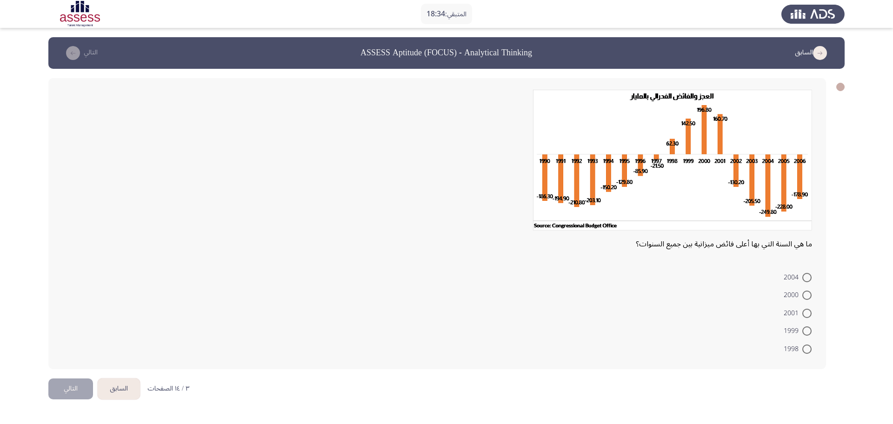
click at [714, 294] on span at bounding box center [806, 295] width 9 height 9
click at [714, 294] on input "2000" at bounding box center [806, 295] width 9 height 9
radio input "true"
click at [71, 339] on button "التالي" at bounding box center [70, 387] width 45 height 21
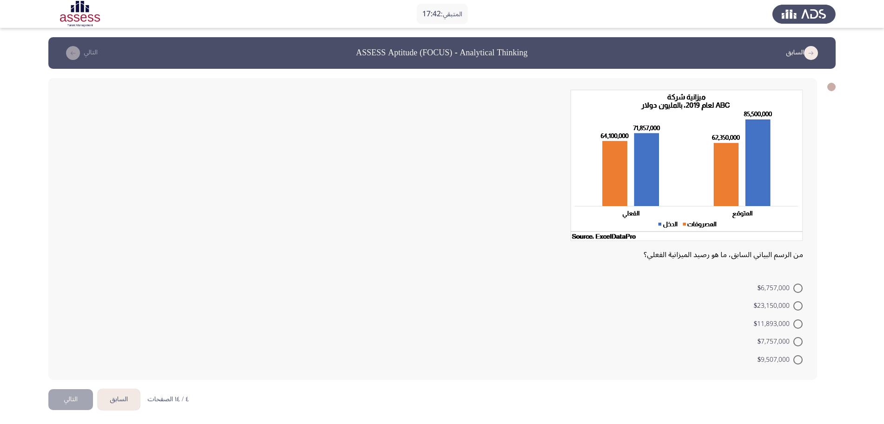
click at [714, 339] on span "$7,757,000" at bounding box center [775, 341] width 36 height 11
click at [714, 339] on input "$7,757,000" at bounding box center [797, 341] width 9 height 9
radio input "true"
click at [79, 339] on button "التالي" at bounding box center [70, 398] width 45 height 21
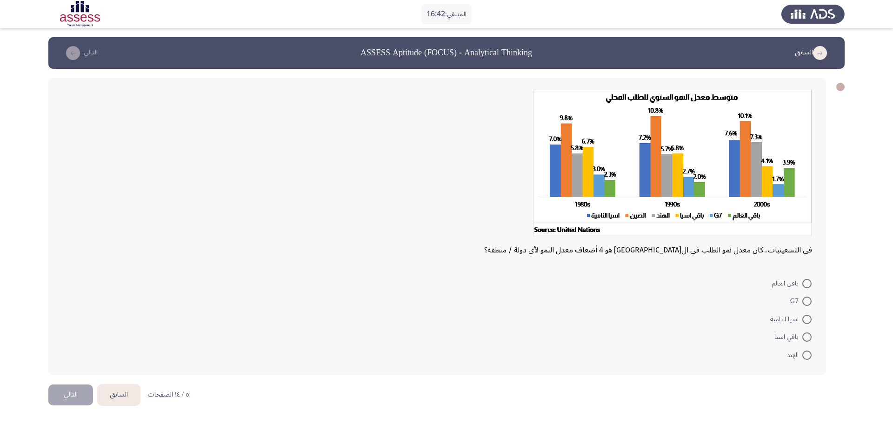
drag, startPoint x: 802, startPoint y: 354, endPoint x: 807, endPoint y: 356, distance: 5.3
click at [714, 339] on span at bounding box center [806, 355] width 9 height 9
click at [714, 339] on input "الهند" at bounding box center [806, 355] width 9 height 9
radio input "true"
click at [62, 339] on button "التالي" at bounding box center [70, 393] width 45 height 21
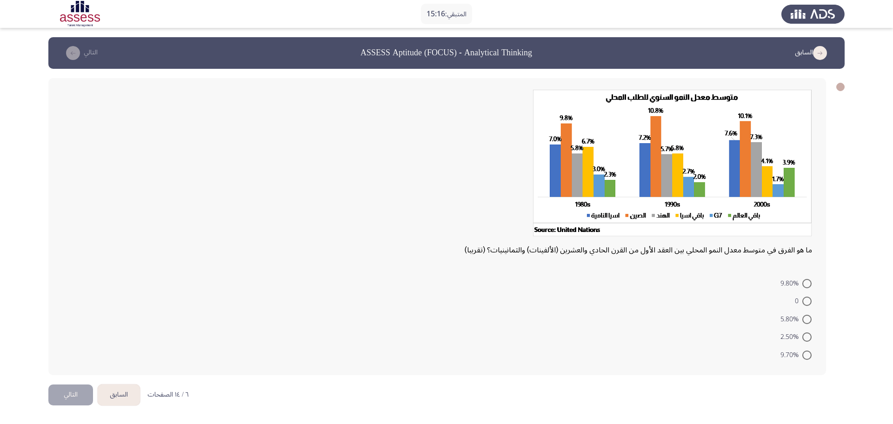
click at [714, 304] on span at bounding box center [806, 301] width 9 height 9
click at [714, 304] on input "0" at bounding box center [806, 301] width 9 height 9
radio input "true"
click at [69, 339] on button "التالي" at bounding box center [70, 393] width 45 height 21
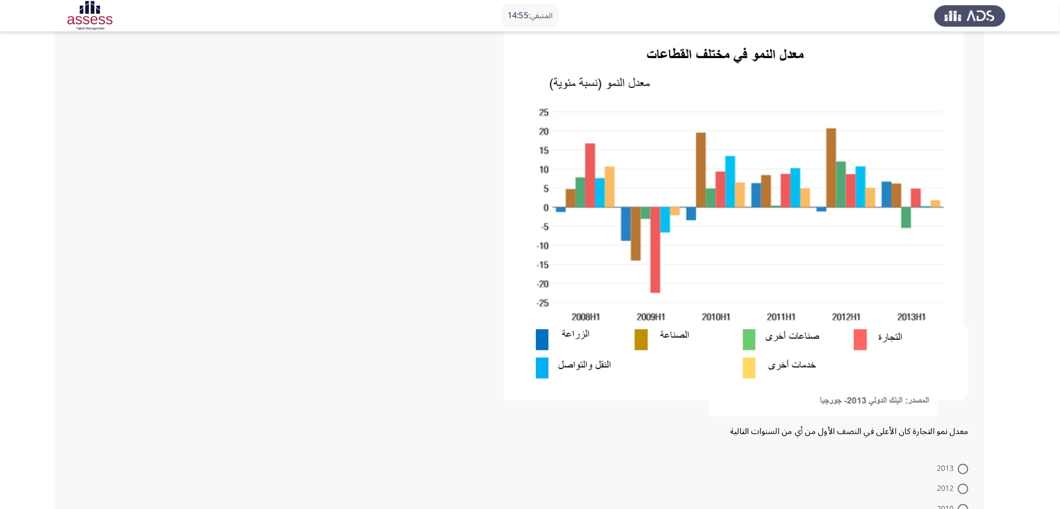
scroll to position [63, 0]
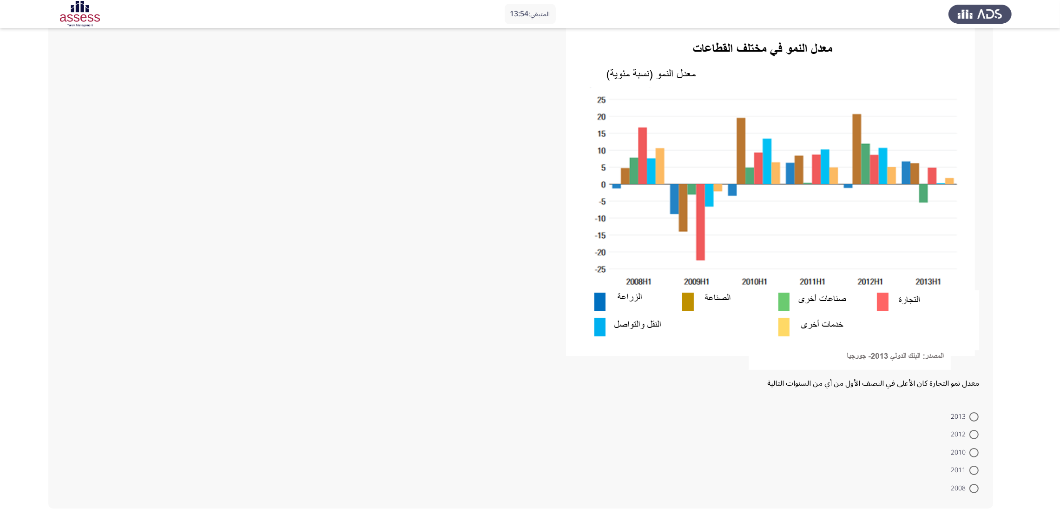
click at [714, 339] on span at bounding box center [974, 487] width 9 height 9
click at [714, 339] on input "2008" at bounding box center [974, 487] width 9 height 9
radio input "true"
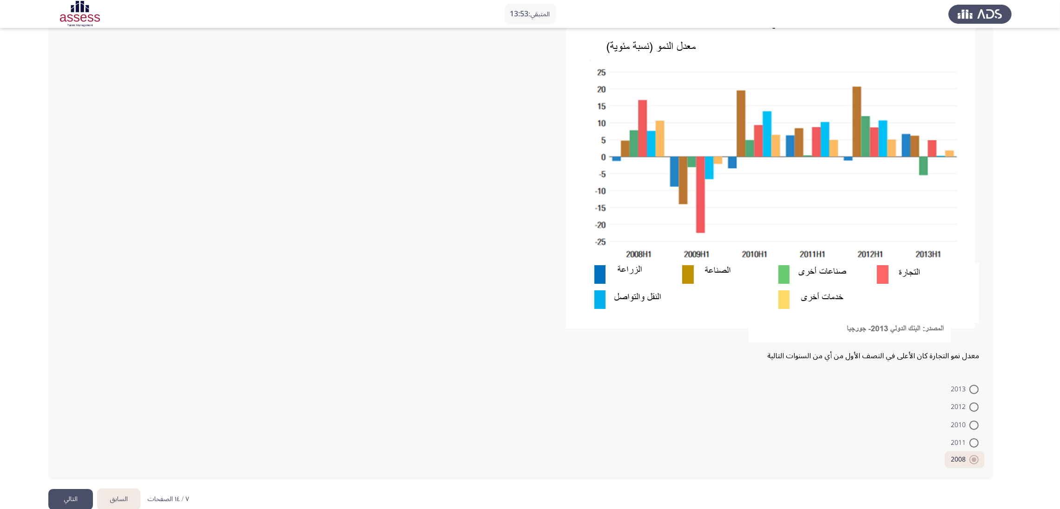
scroll to position [105, 0]
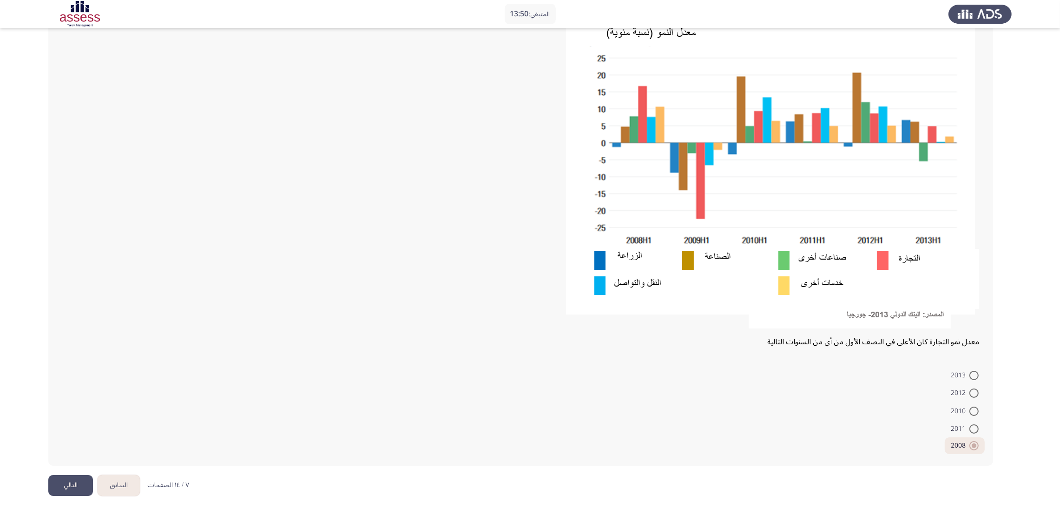
click at [56, 339] on button "التالي" at bounding box center [70, 485] width 45 height 21
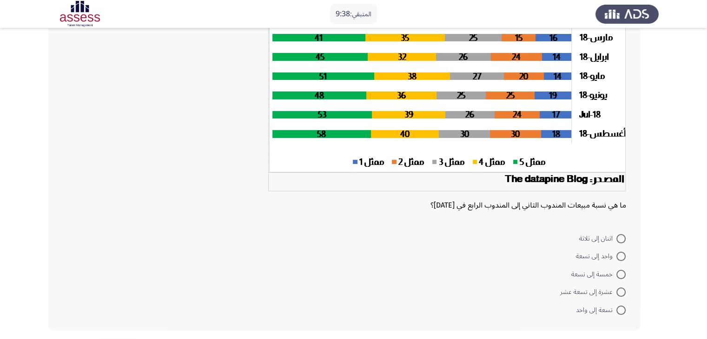
scroll to position [127, 0]
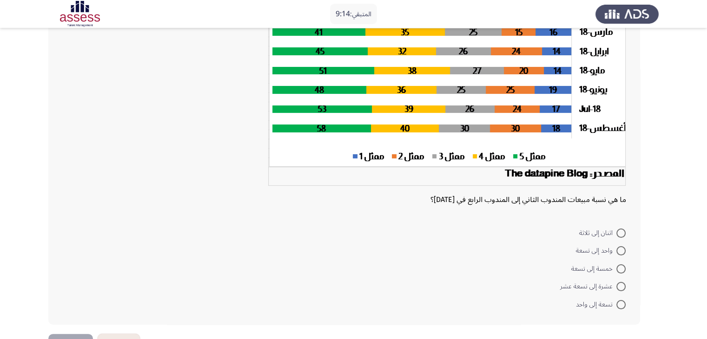
click at [620, 287] on span at bounding box center [620, 286] width 9 height 9
click at [620, 287] on input "عشرة إلى تسعة عشر" at bounding box center [620, 286] width 9 height 9
radio input "true"
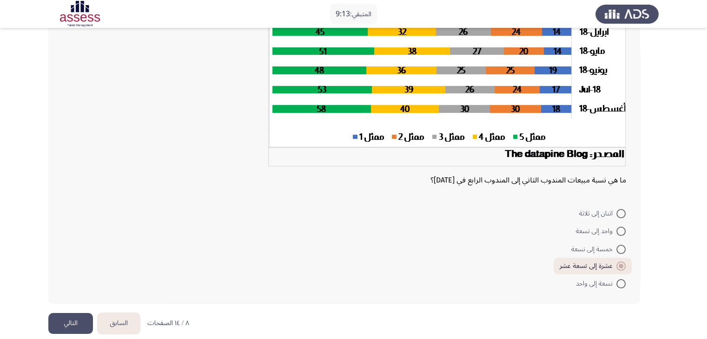
scroll to position [158, 0]
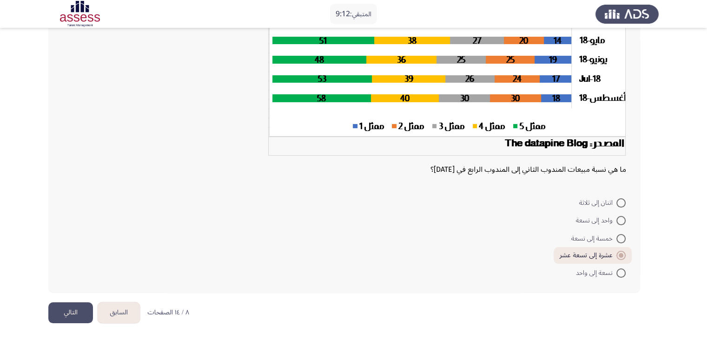
click at [68, 309] on button "التالي" at bounding box center [70, 313] width 45 height 21
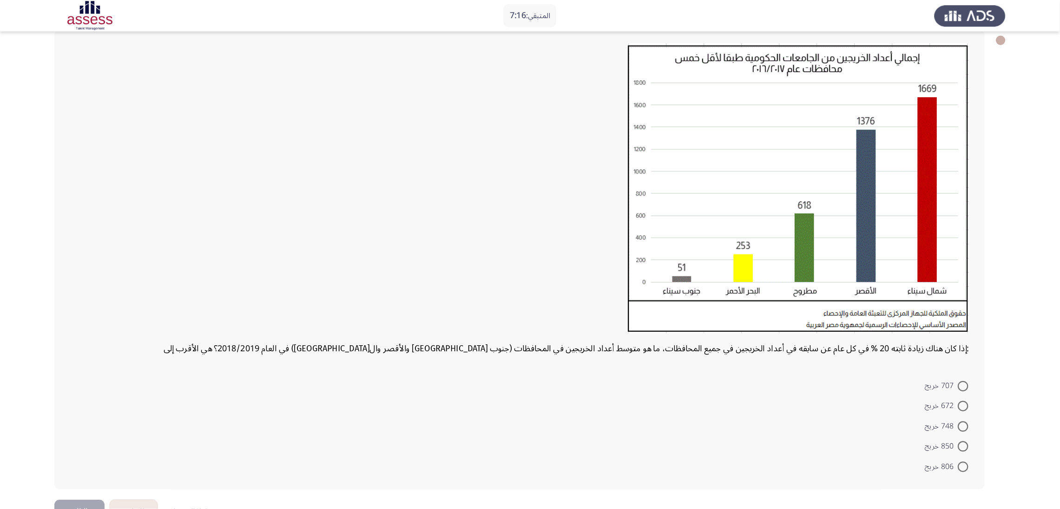
scroll to position [19, 0]
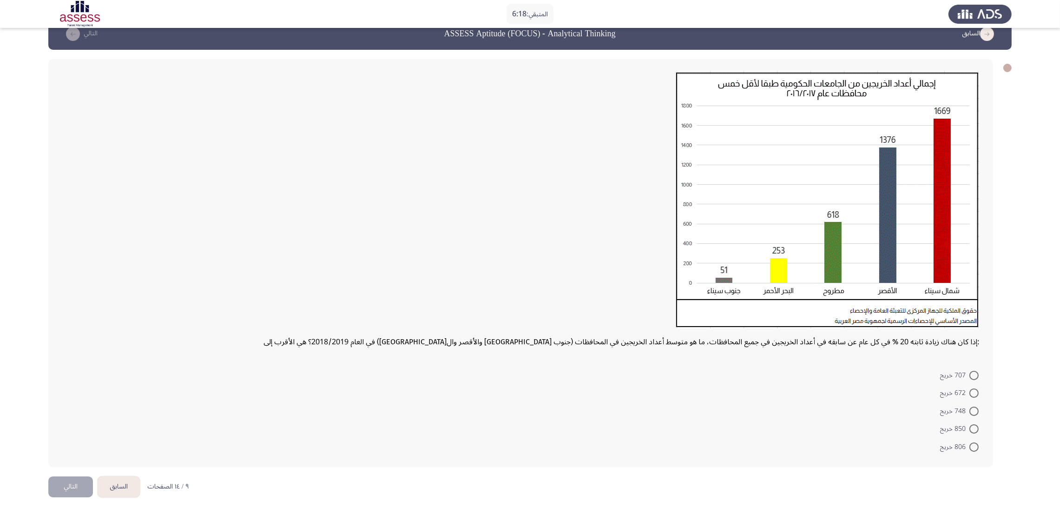
click at [714, 339] on span at bounding box center [974, 392] width 9 height 9
click at [714, 339] on input "672 خريج" at bounding box center [974, 392] width 9 height 9
radio input "true"
click at [71, 339] on button "التالي" at bounding box center [70, 485] width 45 height 21
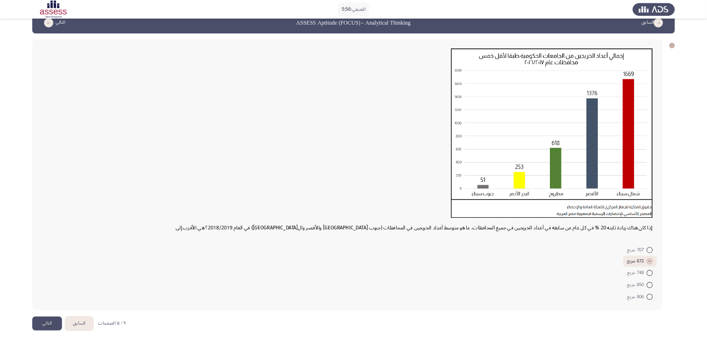
scroll to position [0, 0]
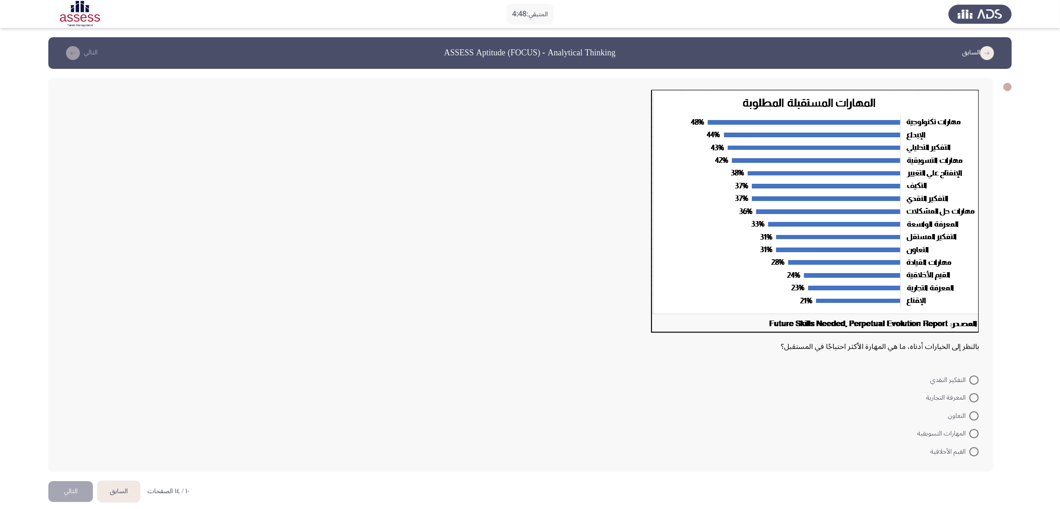
click at [714, 339] on span "المهارات التسويقية" at bounding box center [944, 433] width 52 height 11
click at [714, 339] on input "المهارات التسويقية" at bounding box center [974, 433] width 9 height 9
radio input "true"
drag, startPoint x: 66, startPoint y: 480, endPoint x: 106, endPoint y: 459, distance: 45.3
click at [65, 339] on button "التالي" at bounding box center [70, 489] width 45 height 21
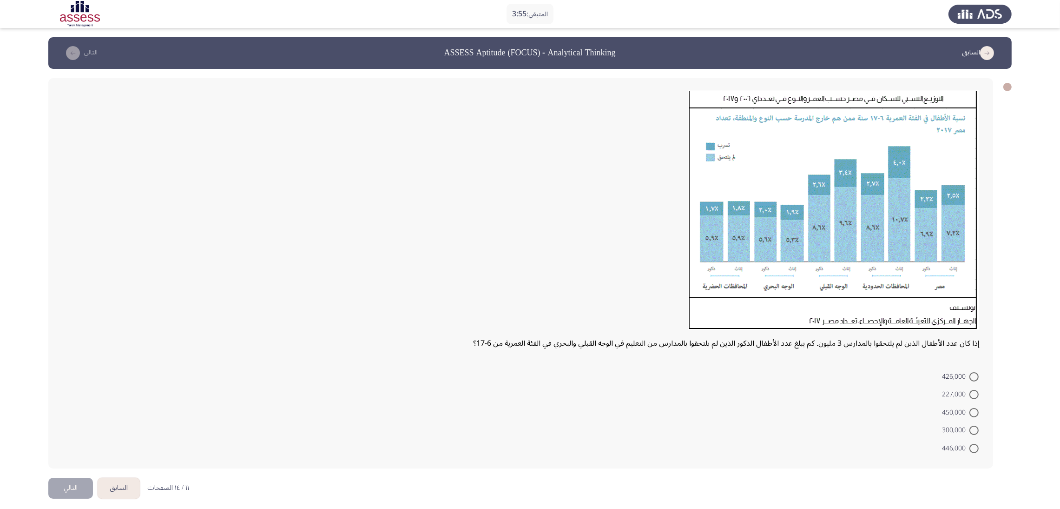
click at [714, 339] on span "300,000" at bounding box center [955, 429] width 27 height 11
click at [714, 339] on input "300,000" at bounding box center [974, 429] width 9 height 9
radio input "true"
click at [87, 339] on button "التالي" at bounding box center [70, 486] width 45 height 21
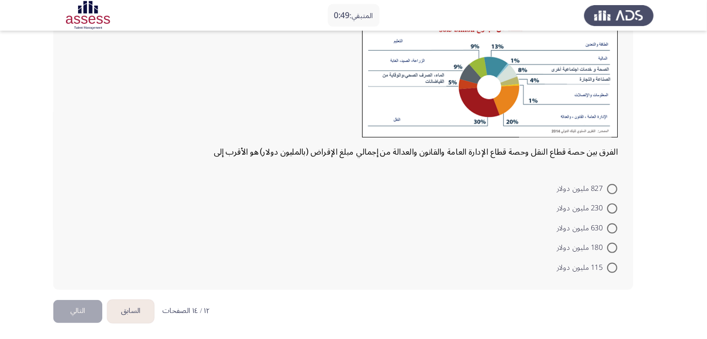
scroll to position [53, 0]
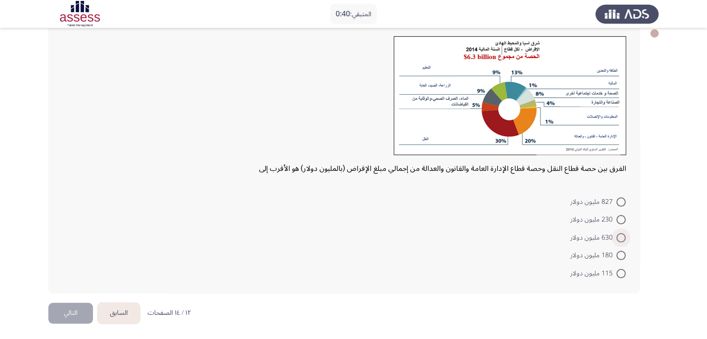
click at [622, 238] on span at bounding box center [620, 237] width 9 height 9
click at [622, 238] on input "630 مليون دولار" at bounding box center [620, 237] width 9 height 9
radio input "true"
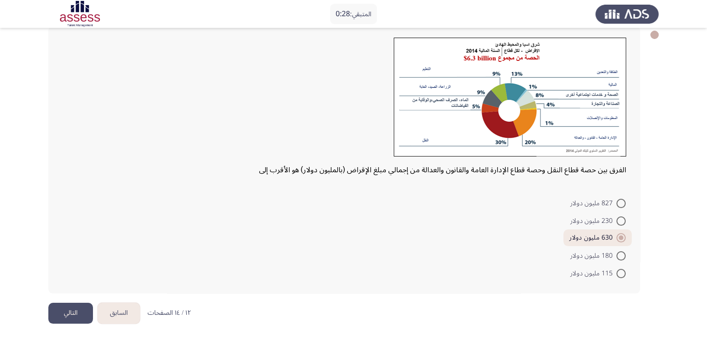
click at [74, 311] on button "التالي" at bounding box center [70, 313] width 45 height 21
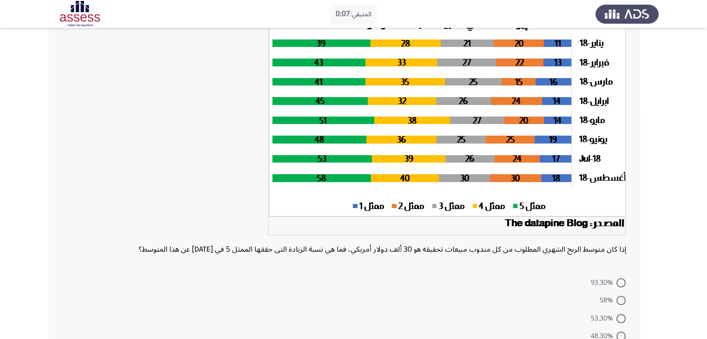
scroll to position [89, 0]
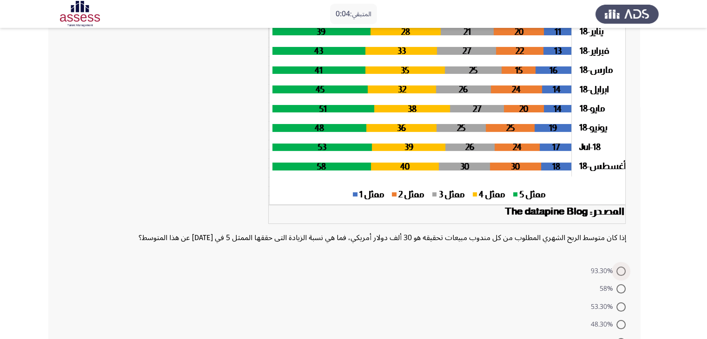
click at [621, 274] on span at bounding box center [620, 271] width 9 height 9
click at [621, 274] on input "93.30%" at bounding box center [620, 271] width 9 height 9
radio input "true"
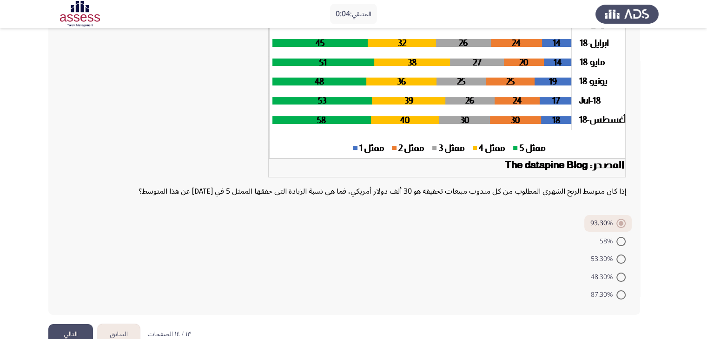
scroll to position [150, 0]
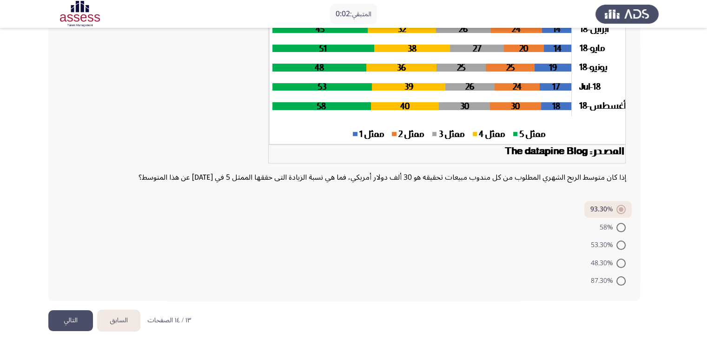
click at [73, 313] on button "التالي" at bounding box center [70, 321] width 45 height 21
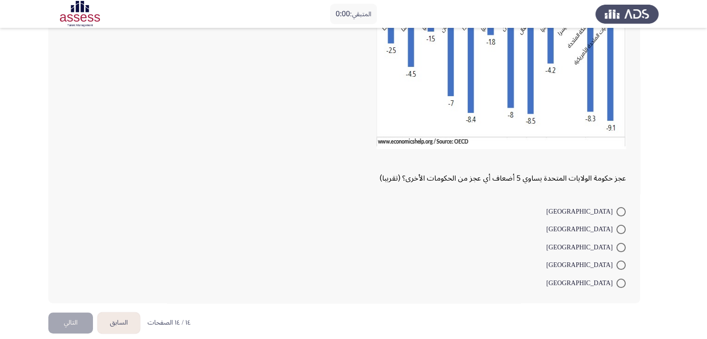
scroll to position [0, 0]
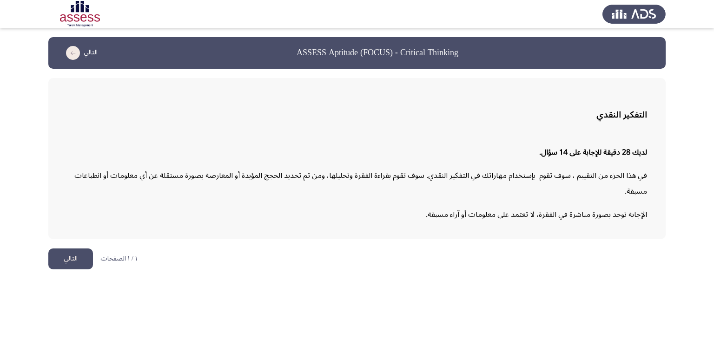
click at [73, 262] on button "التالي" at bounding box center [70, 259] width 45 height 21
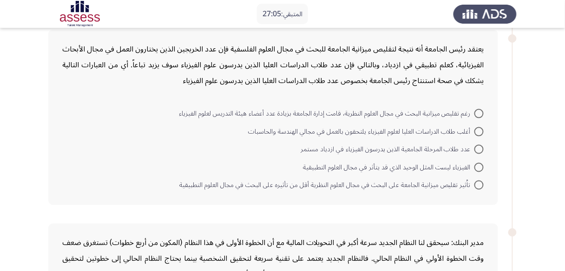
scroll to position [243, 0]
click at [475, 181] on span at bounding box center [479, 185] width 9 height 9
click at [475, 181] on input "تاُثير تقليص ميزانية الجامعة على البحث في مجال العلوم النظرية أقل من تأثيره على…" at bounding box center [479, 185] width 9 height 9
radio input "true"
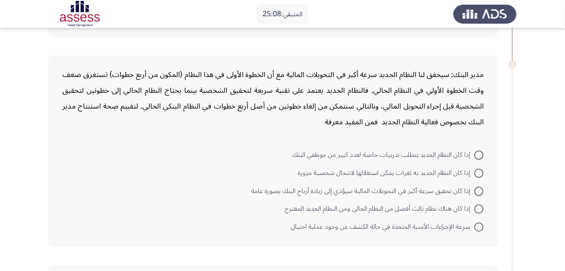
scroll to position [410, 0]
click at [480, 188] on span at bounding box center [479, 192] width 9 height 9
click at [480, 188] on input "إذا كان تحقيق سرعة أكبر في التحويلات المالية سيؤدي إلى زيادة أرباح البنك بصورة …" at bounding box center [479, 192] width 9 height 9
radio input "true"
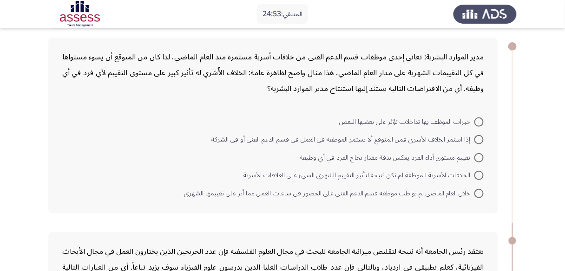
scroll to position [37, 0]
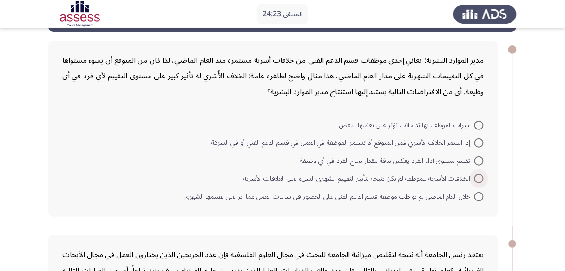
click at [476, 178] on span at bounding box center [479, 178] width 9 height 9
click at [476, 178] on input "الخلافات الأسرية للموظفة لم تكن نتيجة لتأثير التقييم الشهري السيء على العلاقات …" at bounding box center [479, 178] width 9 height 9
radio input "true"
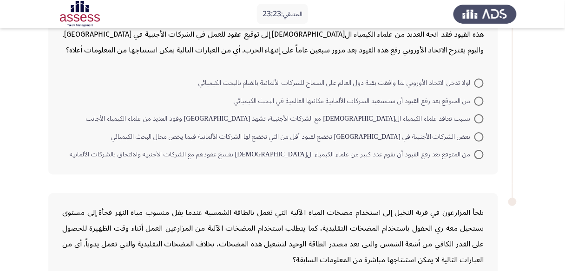
scroll to position [638, 0]
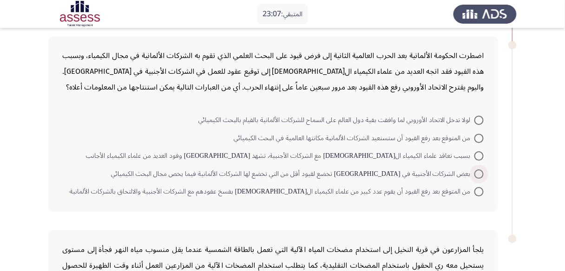
click at [475, 170] on span at bounding box center [479, 174] width 9 height 9
click at [475, 170] on input "بعض الشركات الأجنبية في [GEOGRAPHIC_DATA] تخضع لقيود أقل من التي تخضع لها الشرك…" at bounding box center [479, 174] width 9 height 9
radio input "true"
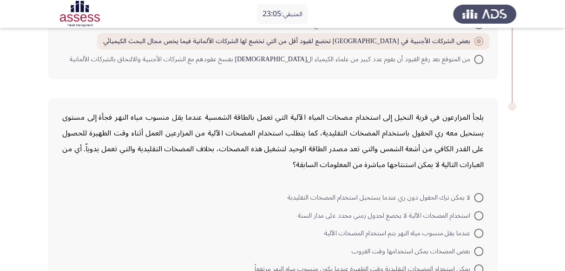
scroll to position [782, 0]
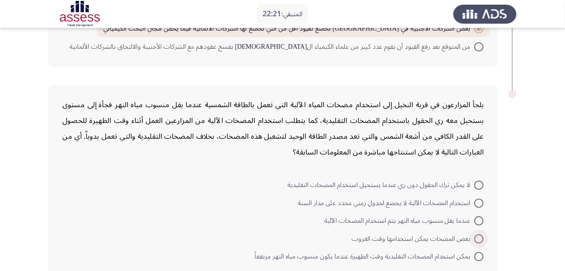
click at [443, 234] on span "بعض المضخات يمكن استخدامها وقت الغروب" at bounding box center [413, 239] width 123 height 11
click at [475, 235] on input "بعض المضخات يمكن استخدامها وقت الغروب" at bounding box center [479, 239] width 9 height 9
radio input "true"
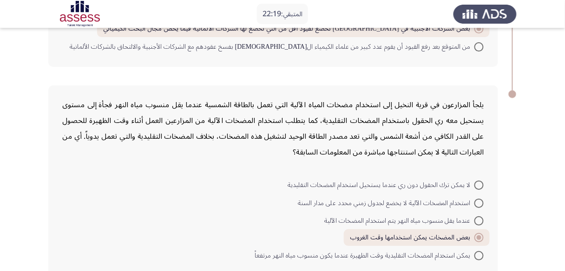
scroll to position [823, 0]
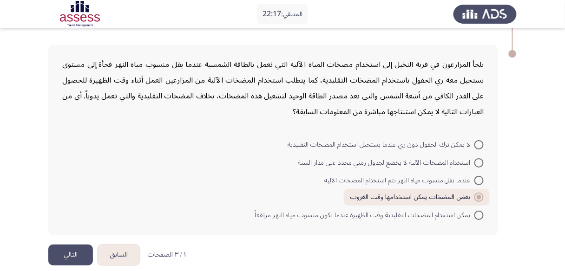
click at [82, 245] on button "التالي" at bounding box center [70, 255] width 45 height 21
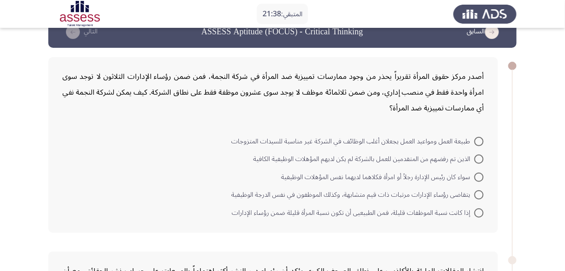
scroll to position [37, 0]
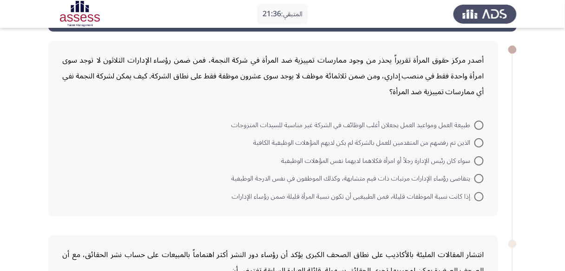
click at [480, 198] on span at bounding box center [479, 196] width 9 height 9
click at [480, 198] on input "إذا كانت نسبة الموظفات قليلة، فمن الطبيعيى أن تكون نسبة المرأة قليلة ضمن رؤساء …" at bounding box center [479, 196] width 9 height 9
radio input "true"
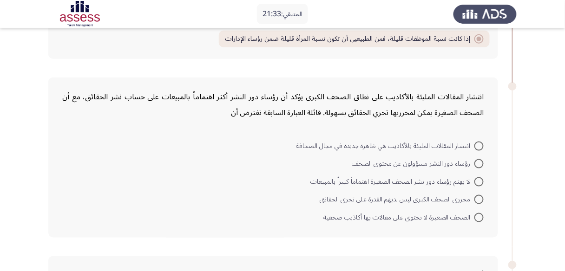
scroll to position [193, 0]
click at [479, 160] on span at bounding box center [479, 164] width 9 height 9
click at [479, 160] on input "رؤساء دور النشر مسؤولون عن محتوى الصحف" at bounding box center [479, 164] width 9 height 9
radio input "true"
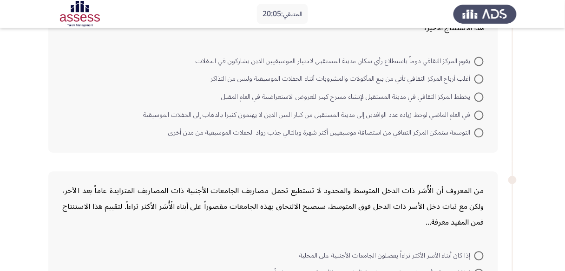
scroll to position [389, 0]
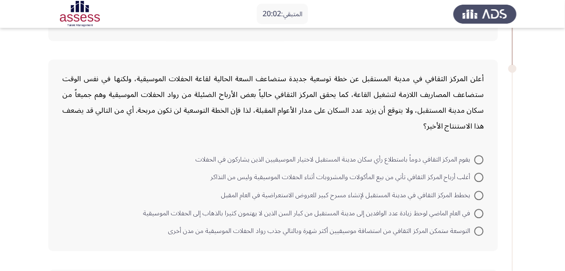
click at [480, 227] on span at bounding box center [479, 231] width 9 height 9
click at [480, 227] on input "التوسعة ستمكن المركز الثقافي من استضافة موسيقيين أكثر شهرة وبالتالي جذب رواد ال…" at bounding box center [479, 231] width 9 height 9
radio input "true"
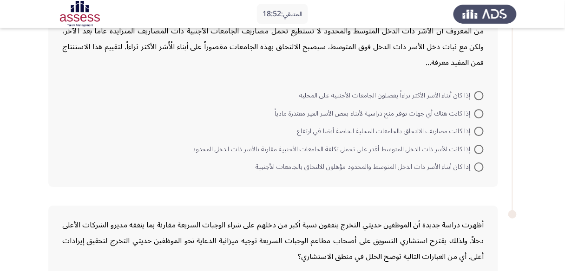
scroll to position [647, 0]
click at [480, 109] on span at bounding box center [479, 113] width 9 height 9
click at [480, 109] on input "إذا كانت هناك أي جهات توفر منح دراسية لأبناء بعض الأسر الغير مقتدرة مادياً" at bounding box center [479, 113] width 9 height 9
radio input "true"
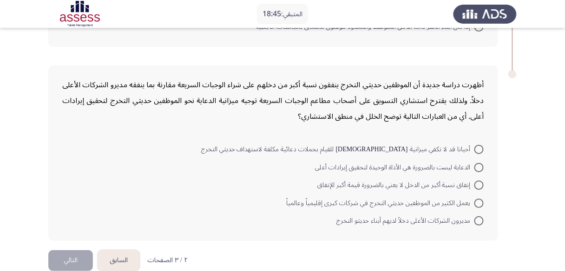
scroll to position [787, 0]
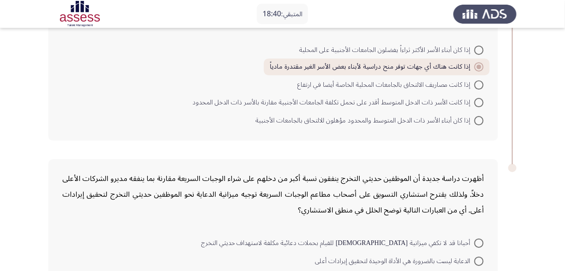
click at [216, 171] on div "أظهرت دراسة جديدة أن الموظفين حديثي التخرج ينفقون نسبة أكبر من دخلهم على شراء ا…" at bounding box center [273, 194] width 422 height 47
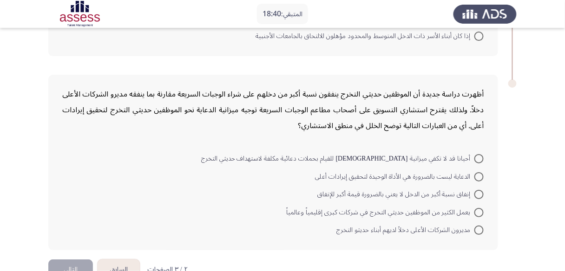
scroll to position [788, 0]
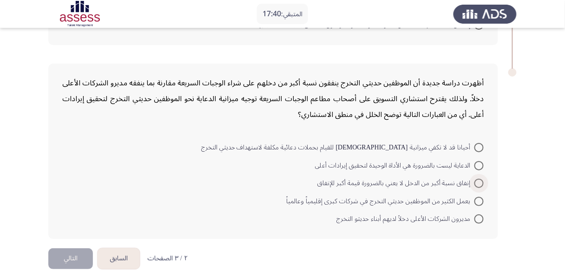
click at [483, 179] on span at bounding box center [479, 183] width 9 height 9
click at [483, 179] on input "إنفاق نسبة أكبر من الدخل لا يعني بالضرورة قيمة أكبر للإنفاق" at bounding box center [479, 183] width 9 height 9
radio input "true"
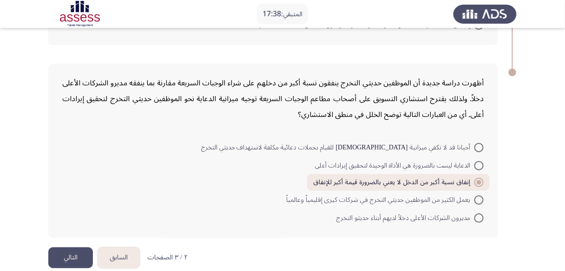
click at [73, 248] on button "التالي" at bounding box center [70, 258] width 45 height 21
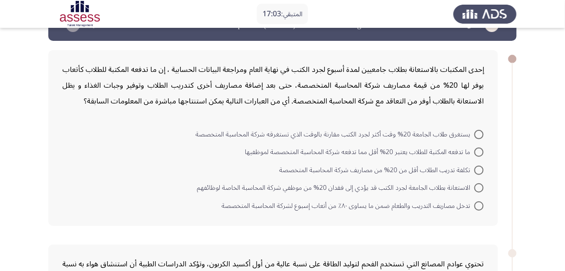
scroll to position [11, 0]
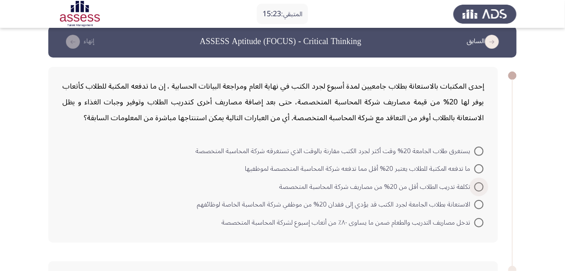
click at [472, 188] on span "تكلفة تدريب الطلاب أقل من 20% من مصاريف شركة المحاسبة المتخصصة" at bounding box center [376, 187] width 195 height 11
click at [475, 188] on input "تكلفة تدريب الطلاب أقل من 20% من مصاريف شركة المحاسبة المتخصصة" at bounding box center [479, 187] width 9 height 9
radio input "true"
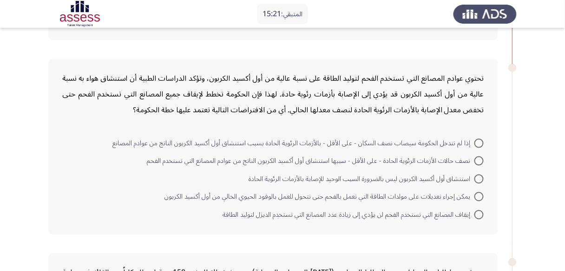
scroll to position [212, 0]
click at [313, 177] on span "استنشاق أول أكسيد الكربون ليس بالضرورة السبب الوحيد للإصابة بالأزمات الرئوية ال…" at bounding box center [362, 179] width 226 height 11
click at [475, 177] on input "استنشاق أول أكسيد الكربون ليس بالضرورة السبب الوحيد للإصابة بالأزمات الرئوية ال…" at bounding box center [479, 179] width 9 height 9
radio input "true"
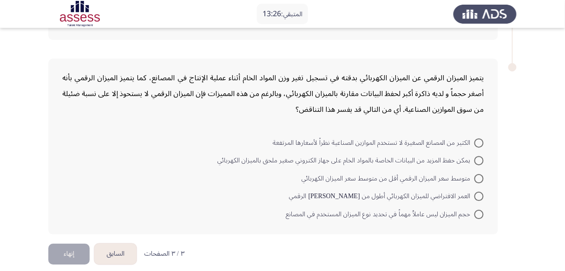
scroll to position [602, 0]
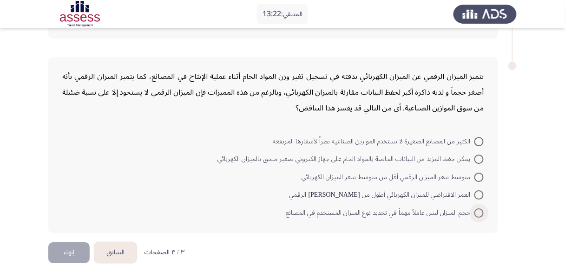
click at [483, 209] on span at bounding box center [479, 213] width 9 height 9
click at [483, 209] on input "حجم الميزان ليس عاملاُ مهماً في تحديد نوع الميزان المستخدم في المصانع" at bounding box center [479, 213] width 9 height 9
radio input "true"
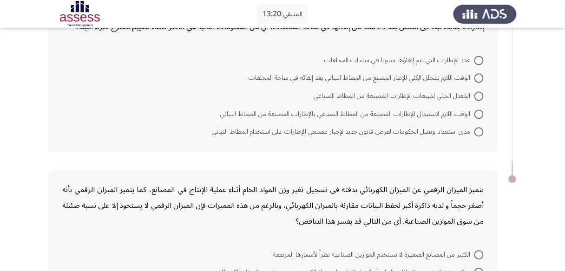
scroll to position [485, 0]
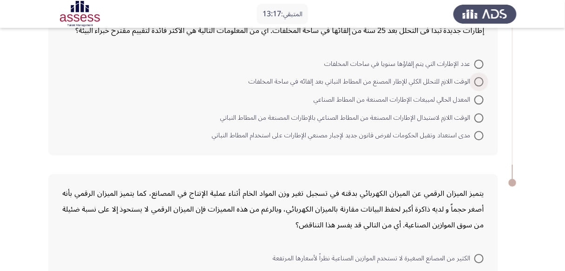
click at [448, 76] on span "الوقت اللازم للتحلل الكلي للإطار المصنع من المطاط النباتي بعد إلقائه في ساحة ال…" at bounding box center [362, 81] width 226 height 11
click at [475, 77] on input "الوقت اللازم للتحلل الكلي للإطار المصنع من المطاط النباتي بعد إلقائه في ساحة ال…" at bounding box center [479, 81] width 9 height 9
radio input "true"
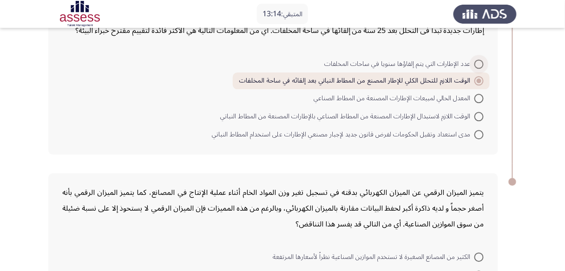
click at [428, 60] on span "عدد الإطارات التي يتم إلقاؤها سنويا في ساحات المخلفات" at bounding box center [399, 64] width 150 height 11
click at [475, 60] on input "عدد الإطارات التي يتم إلقاؤها سنويا في ساحات المخلفات" at bounding box center [479, 64] width 9 height 9
radio input "true"
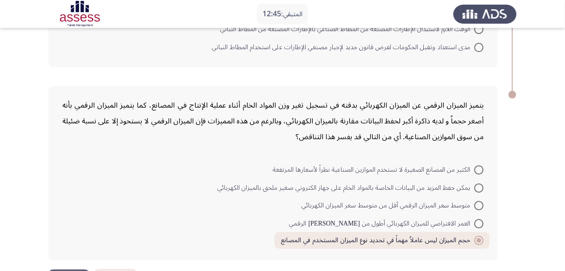
scroll to position [601, 0]
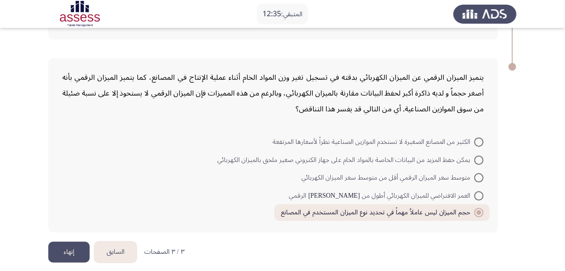
click at [427, 207] on span "حجم الميزان ليس عاملاُ مهماً في تحديد نوع الميزان المستخدم في المصانع" at bounding box center [378, 212] width 194 height 11
click at [475, 208] on input "حجم الميزان ليس عاملاُ مهماً في تحديد نوع الميزان المستخدم في المصانع" at bounding box center [479, 212] width 9 height 9
drag, startPoint x: 427, startPoint y: 206, endPoint x: 180, endPoint y: 122, distance: 260.6
click at [180, 122] on div "يتميز الميزان الرقمي عن الميزان الكهربائي بدقته في تسجيل تغير وزن المواد الخام …" at bounding box center [273, 145] width 450 height 175
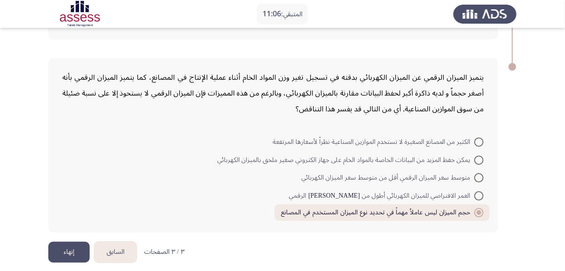
click at [77, 249] on button "إنهاء" at bounding box center [68, 252] width 41 height 21
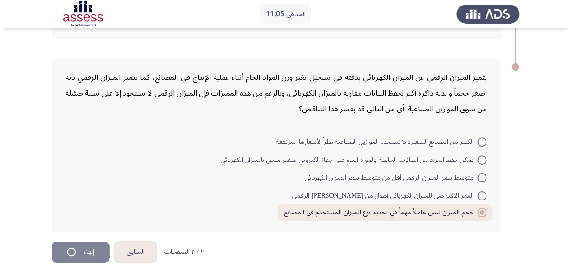
scroll to position [0, 0]
